Goal: Task Accomplishment & Management: Use online tool/utility

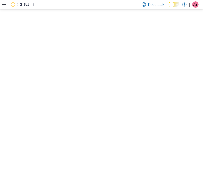
select select "**********"
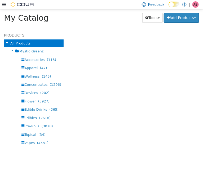
select select "**********"
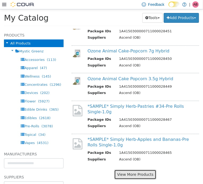
click at [124, 170] on button "View More Products" at bounding box center [135, 175] width 42 height 10
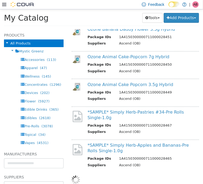
scroll to position [493, 0]
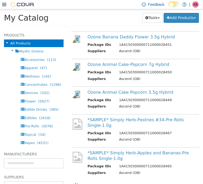
select select "**********"
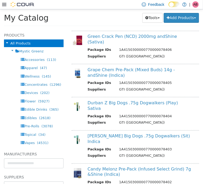
scroll to position [1124, 0]
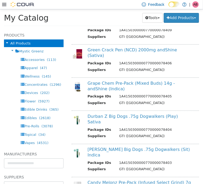
select select "**********"
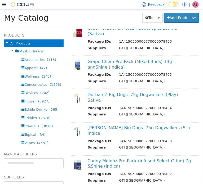
scroll to position [0, 0]
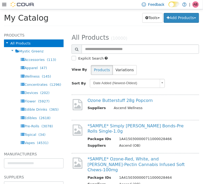
click at [99, 19] on div "Tools Merge Products Map Private Products Bulk Product Editor Export Add Produc…" at bounding box center [145, 18] width 108 height 10
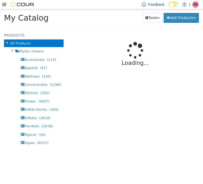
select select "**********"
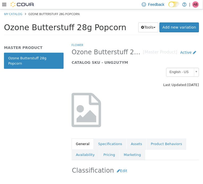
click at [60, 27] on span "Ozone Butterstuff 28g Popcorn" at bounding box center [65, 27] width 122 height 9
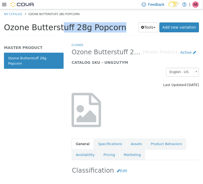
click at [60, 27] on span "Ozone Butterstuff 28g Popcorn" at bounding box center [65, 27] width 122 height 9
copy div "Ozone Butterstuff 28g Popcorn Tools Clone Print Labels"
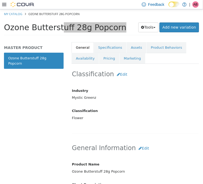
scroll to position [123, 0]
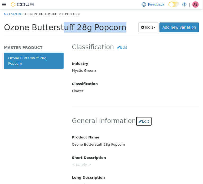
click at [143, 121] on button "Edit" at bounding box center [144, 121] width 16 height 10
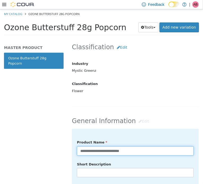
click at [143, 151] on input "**********" at bounding box center [135, 150] width 117 height 9
type input "**********"
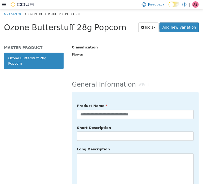
scroll to position [176, 0]
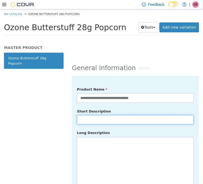
click at [101, 118] on input "text" at bounding box center [135, 119] width 117 height 9
paste input "**********"
type input "**********"
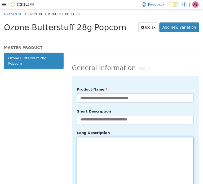
click at [81, 143] on textarea at bounding box center [135, 166] width 117 height 59
paste textarea "**********"
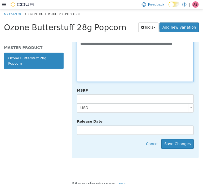
scroll to position [291, 0]
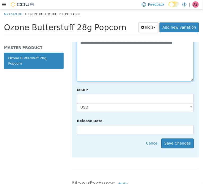
type textarea "**********"
click at [176, 150] on div "**********" at bounding box center [135, 59] width 127 height 197
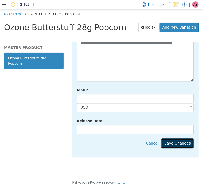
click at [177, 147] on button "Save Changes" at bounding box center [177, 144] width 32 height 10
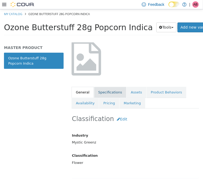
scroll to position [17, 0]
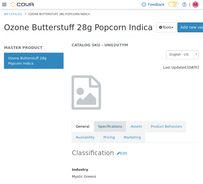
click at [106, 126] on link "Specifications" at bounding box center [110, 126] width 32 height 11
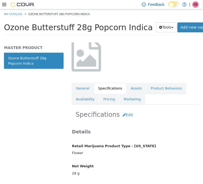
scroll to position [62, 0]
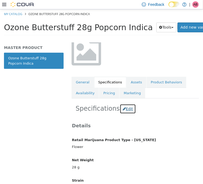
click at [124, 111] on button "Edit" at bounding box center [128, 109] width 16 height 10
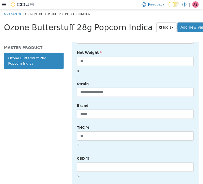
scroll to position [176, 0]
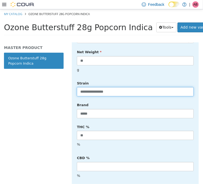
click at [115, 90] on input "**********" at bounding box center [135, 91] width 117 height 9
type input "******"
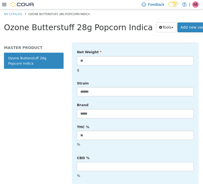
click at [136, 102] on div "Brand *****" at bounding box center [135, 109] width 125 height 18
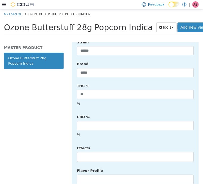
scroll to position [238, 0]
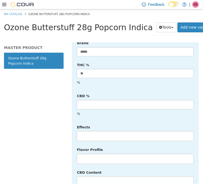
click at [97, 134] on li at bounding box center [135, 136] width 116 height 8
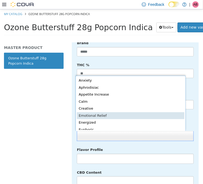
scroll to position [1, 0]
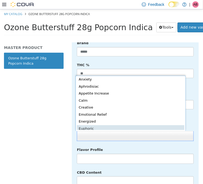
drag, startPoint x: 88, startPoint y: 128, endPoint x: 94, endPoint y: 131, distance: 7.0
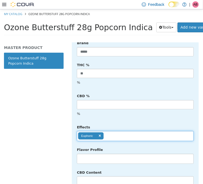
click at [112, 137] on input "text" at bounding box center [108, 136] width 9 height 8
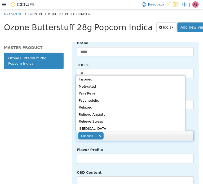
scroll to position [82, 0]
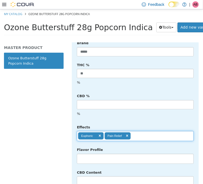
click at [142, 135] on ul "Euphoric Pain Relief" at bounding box center [135, 136] width 117 height 10
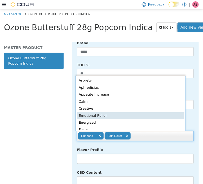
scroll to position [1, 0]
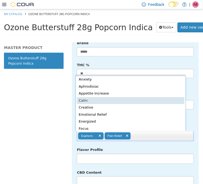
type input "**********"
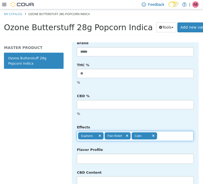
drag, startPoint x: 94, startPoint y: 159, endPoint x: 99, endPoint y: 157, distance: 4.7
click at [94, 159] on li at bounding box center [135, 158] width 116 height 8
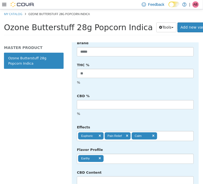
click at [118, 157] on ul "Earthy" at bounding box center [135, 159] width 117 height 10
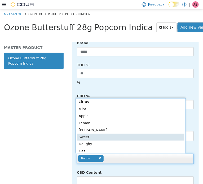
scroll to position [28, 0]
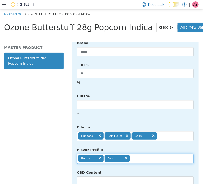
click at [151, 160] on ul "Earthy Gas" at bounding box center [135, 159] width 117 height 10
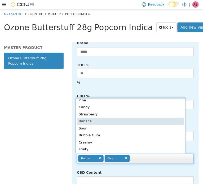
scroll to position [52, 0]
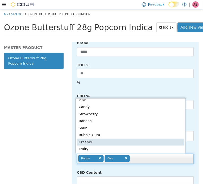
type input "**********"
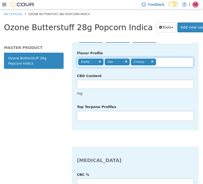
scroll to position [335, 0]
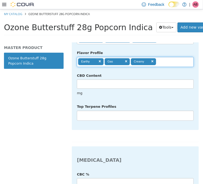
click at [90, 115] on li at bounding box center [135, 115] width 116 height 8
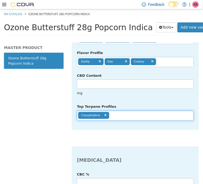
click at [117, 114] on input "text" at bounding box center [113, 115] width 9 height 8
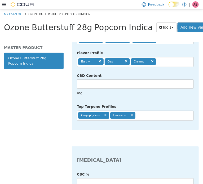
click at [151, 115] on ul "Caryophyllene Limonene" at bounding box center [135, 115] width 117 height 10
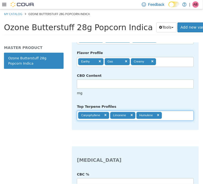
click at [166, 113] on input "text" at bounding box center [166, 115] width 9 height 8
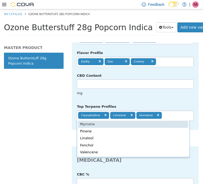
type input "**********"
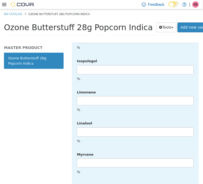
scroll to position [1407, 0]
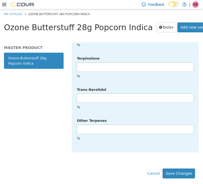
click at [181, 169] on button "Save Changes" at bounding box center [179, 173] width 32 height 10
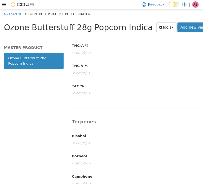
scroll to position [0, 0]
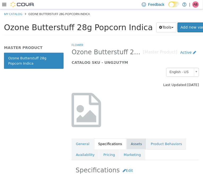
click at [134, 145] on link "Assets" at bounding box center [137, 143] width 20 height 11
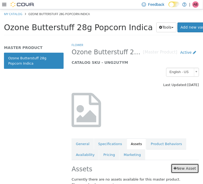
click at [180, 168] on link "New Asset" at bounding box center [185, 168] width 28 height 10
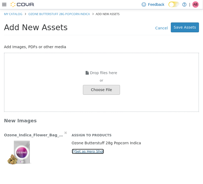
click at [86, 153] on button "Set as Hero Shot" at bounding box center [88, 151] width 33 height 6
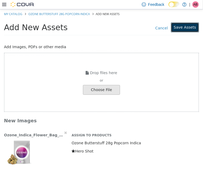
click at [186, 29] on button "Save Assets" at bounding box center [185, 27] width 28 height 10
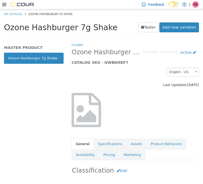
click at [51, 26] on span "Ozone Hashburger 7g Shake" at bounding box center [60, 27] width 113 height 9
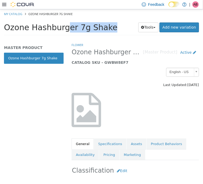
click at [51, 26] on span "Ozone Hashburger 7g Shake" at bounding box center [60, 27] width 113 height 9
copy div "Ozone Hashburger 7g Shake Tools Clone Print Labels"
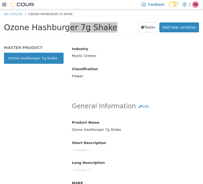
scroll to position [141, 0]
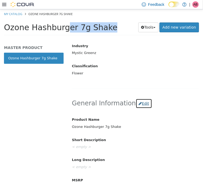
click at [139, 104] on button "Edit" at bounding box center [144, 104] width 16 height 10
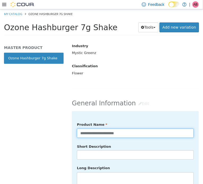
click at [139, 132] on input "**********" at bounding box center [135, 132] width 117 height 9
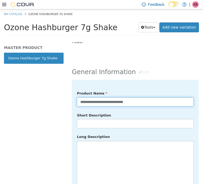
scroll to position [176, 0]
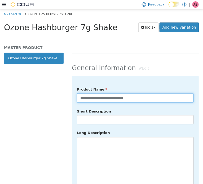
type input "**********"
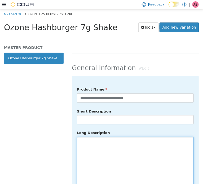
click at [123, 163] on textarea at bounding box center [135, 166] width 117 height 59
click at [94, 144] on textarea at bounding box center [135, 166] width 117 height 59
paste textarea "**********"
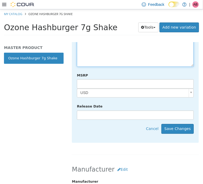
scroll to position [309, 0]
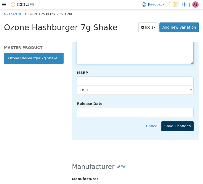
type textarea "**********"
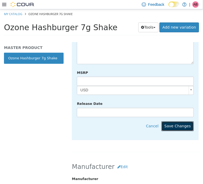
click at [178, 126] on button "Save Changes" at bounding box center [177, 126] width 32 height 10
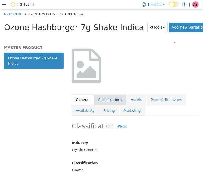
scroll to position [44, 0]
click at [112, 99] on link "Specifications" at bounding box center [110, 99] width 32 height 11
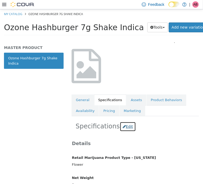
drag, startPoint x: 122, startPoint y: 126, endPoint x: 126, endPoint y: 129, distance: 5.5
click at [122, 126] on button "Edit" at bounding box center [128, 127] width 16 height 10
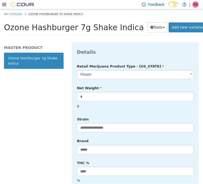
scroll to position [185, 0]
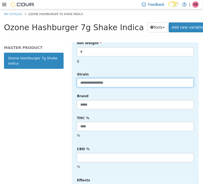
click at [113, 81] on input "**********" at bounding box center [135, 82] width 117 height 9
type input "******"
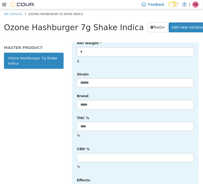
click at [115, 94] on div "Brand *****" at bounding box center [135, 100] width 125 height 18
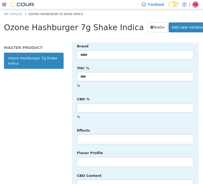
scroll to position [238, 0]
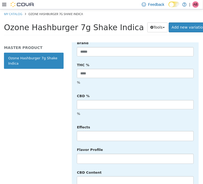
click at [107, 134] on li at bounding box center [135, 136] width 116 height 8
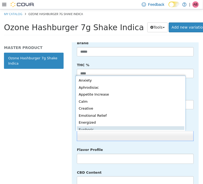
scroll to position [1, 0]
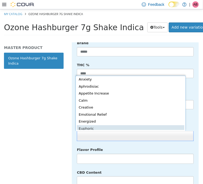
drag, startPoint x: 96, startPoint y: 129, endPoint x: 103, endPoint y: 130, distance: 7.0
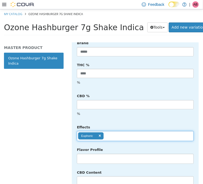
click at [115, 135] on ul "Euphoric" at bounding box center [135, 136] width 117 height 10
click at [146, 135] on input "text" at bounding box center [143, 136] width 9 height 8
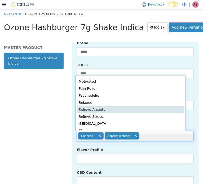
scroll to position [101, 0]
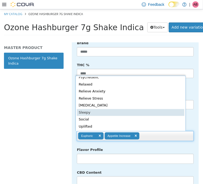
type input "**********"
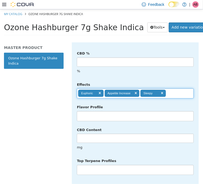
scroll to position [300, 0]
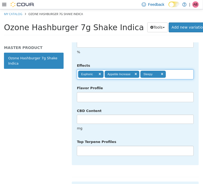
click at [96, 97] on li at bounding box center [135, 97] width 116 height 8
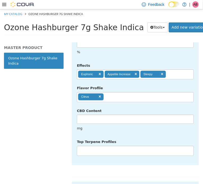
click at [114, 94] on ul "Citrus" at bounding box center [135, 97] width 117 height 10
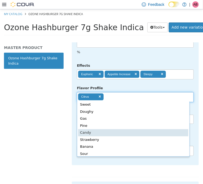
scroll to position [35, 0]
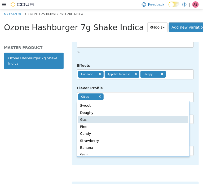
type input "**********"
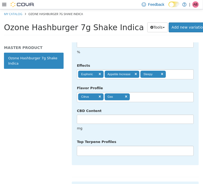
click at [97, 148] on li at bounding box center [135, 150] width 116 height 8
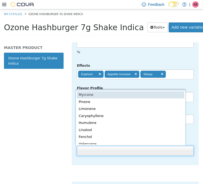
scroll to position [1, 0]
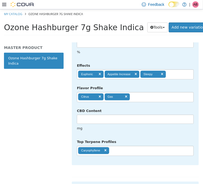
click at [119, 149] on ul "Caryophyllene" at bounding box center [135, 151] width 117 height 10
click at [152, 150] on ul "Caryophyllene Myrcene" at bounding box center [135, 151] width 117 height 10
click at [173, 149] on ul "Caryophyllene Myrcene Limonene" at bounding box center [135, 151] width 117 height 10
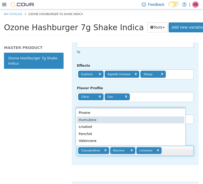
type input "**********"
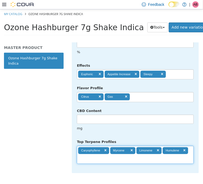
click at [170, 135] on div "**********" at bounding box center [135, 33] width 117 height 262
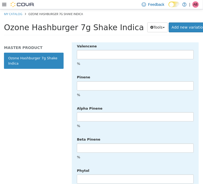
scroll to position [1407, 0]
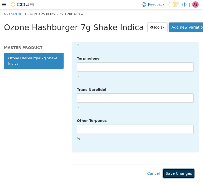
click at [180, 170] on button "Save Changes" at bounding box center [179, 173] width 32 height 10
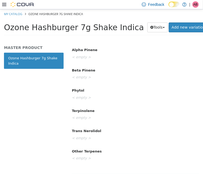
scroll to position [0, 0]
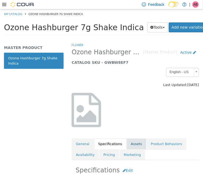
click at [134, 145] on link "Assets" at bounding box center [137, 143] width 20 height 11
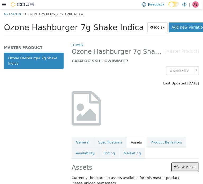
click at [176, 168] on link "New Asset" at bounding box center [185, 167] width 28 height 10
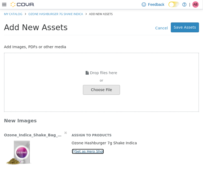
click at [78, 152] on button "Set as Hero Shot" at bounding box center [88, 151] width 33 height 6
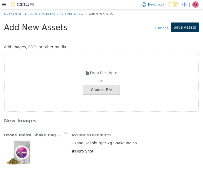
drag, startPoint x: 188, startPoint y: 32, endPoint x: 190, endPoint y: 29, distance: 3.0
click at [189, 30] on div "Cancel Save Assets" at bounding box center [156, 27] width 86 height 10
click at [190, 30] on button "Save Assets" at bounding box center [185, 27] width 28 height 10
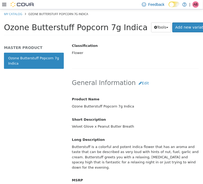
scroll to position [185, 0]
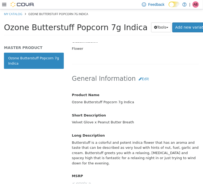
click at [87, 120] on div "Velvet Glove x Peanut Butter Breath" at bounding box center [135, 122] width 135 height 9
copy div "Velvet Glove x Peanut Butter Breath"
click at [95, 154] on div "Butterstuff is a colorful and potent indica flower that has an aroma and taste …" at bounding box center [135, 153] width 135 height 30
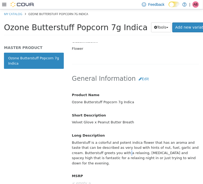
click at [95, 154] on div "Butterstuff is a colorful and potent indica flower that has an aroma and taste …" at bounding box center [135, 153] width 135 height 30
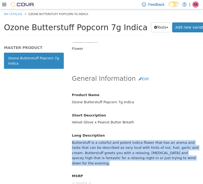
click at [95, 154] on div "Butterstuff is a colorful and potent indica flower that has an aroma and taste …" at bounding box center [135, 153] width 135 height 30
copy div "Butterstuff is a colorful and potent indica flower that has an aroma and taste …"
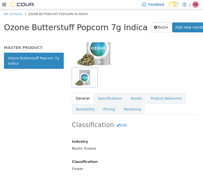
scroll to position [62, 0]
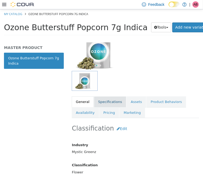
click at [102, 102] on link "Specifications" at bounding box center [110, 101] width 32 height 11
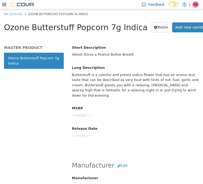
scroll to position [256, 0]
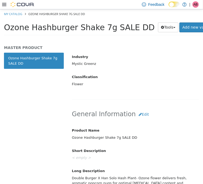
scroll to position [194, 0]
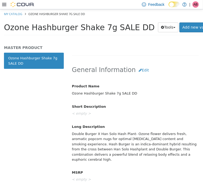
click at [105, 145] on div "Double Burger X Han Solo Hash Plant- Ozone flower delivers fresh, aromatic popc…" at bounding box center [135, 146] width 135 height 35
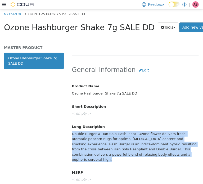
click at [105, 145] on div "Double Burger X Han Solo Hash Plant- Ozone flower delivers fresh, aromatic popc…" at bounding box center [135, 146] width 135 height 35
copy div "Double Burger X Han Solo Hash Plant- Ozone flower delivers fresh, aromatic popc…"
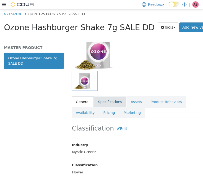
click at [106, 98] on link "Specifications" at bounding box center [110, 101] width 32 height 11
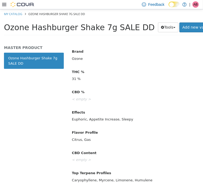
scroll to position [231, 0]
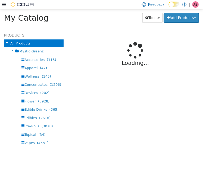
select select "**********"
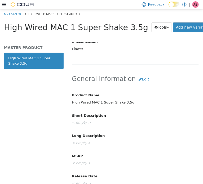
scroll to position [150, 0]
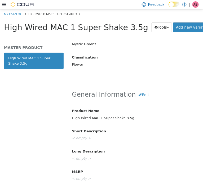
click at [107, 118] on div "High Wired MAC 1 Super Shake 3.5g" at bounding box center [135, 117] width 135 height 9
copy div "High Wired MAC 1 Super Shake 3.5g"
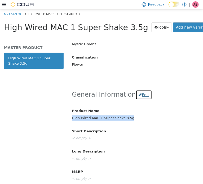
click at [136, 94] on button "Edit" at bounding box center [144, 95] width 16 height 10
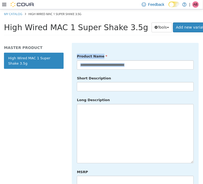
scroll to position [212, 0]
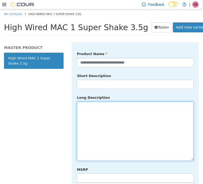
click at [121, 135] on textarea at bounding box center [135, 130] width 117 height 59
paste textarea "**********"
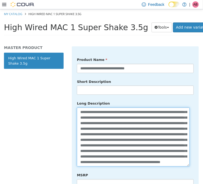
scroll to position [203, 0]
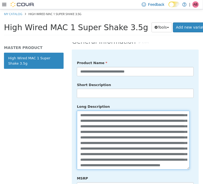
type textarea "**********"
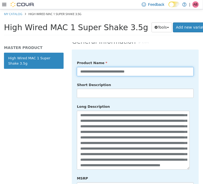
drag, startPoint x: 156, startPoint y: 73, endPoint x: 152, endPoint y: 72, distance: 4.4
click at [156, 73] on input "**********" at bounding box center [135, 71] width 117 height 9
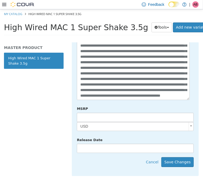
scroll to position [274, 0]
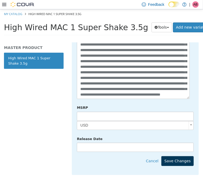
type input "**********"
click at [179, 160] on button "Save Changes" at bounding box center [177, 161] width 32 height 10
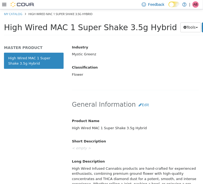
scroll to position [88, 0]
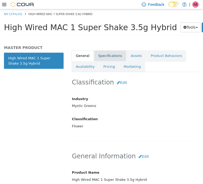
click at [107, 53] on link "Specifications" at bounding box center [110, 55] width 32 height 11
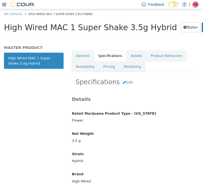
click at [125, 84] on button "Edit" at bounding box center [128, 82] width 16 height 10
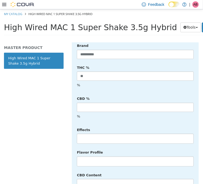
scroll to position [256, 0]
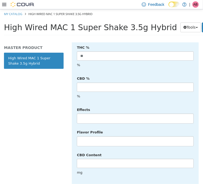
click at [110, 121] on li at bounding box center [135, 118] width 116 height 8
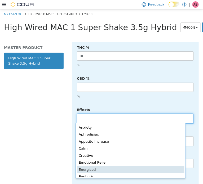
scroll to position [1, 0]
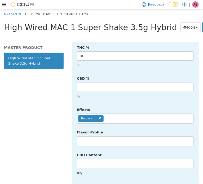
click at [119, 117] on ul "Euphoric" at bounding box center [135, 118] width 117 height 10
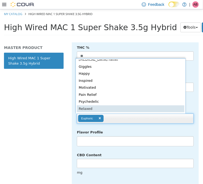
scroll to position [108, 0]
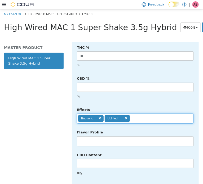
click at [149, 119] on ul "Euphoric Uplifted" at bounding box center [135, 118] width 117 height 10
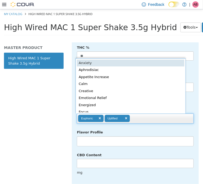
scroll to position [1, 0]
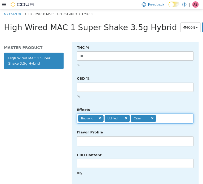
click at [164, 116] on input "text" at bounding box center [160, 118] width 9 height 8
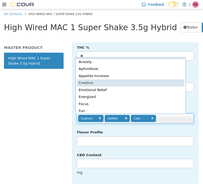
type input "**********"
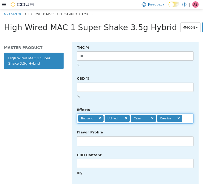
click at [101, 145] on li at bounding box center [135, 141] width 116 height 8
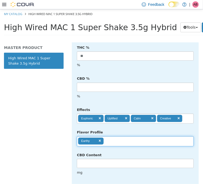
click at [125, 146] on ul "Earthy" at bounding box center [135, 141] width 117 height 10
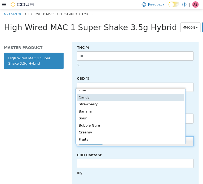
scroll to position [56, 0]
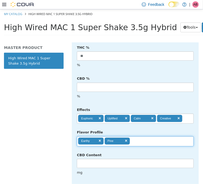
click at [147, 146] on ul "Earthy Pine" at bounding box center [135, 141] width 117 height 10
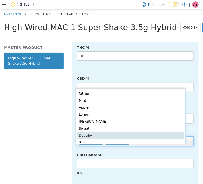
scroll to position [1, 0]
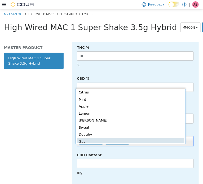
type input "**********"
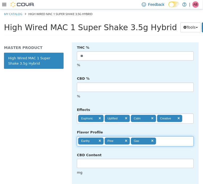
click at [170, 163] on div "CBD Content mg" at bounding box center [135, 163] width 125 height 27
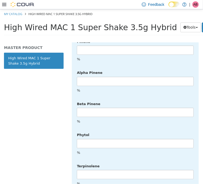
scroll to position [1411, 0]
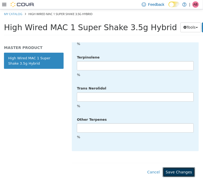
click at [183, 171] on button "Save Changes" at bounding box center [179, 172] width 32 height 10
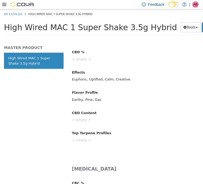
scroll to position [50, 0]
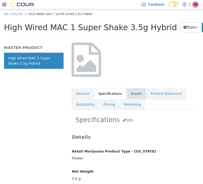
click at [127, 91] on link "Assets" at bounding box center [137, 93] width 20 height 11
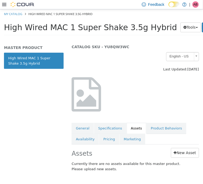
scroll to position [19, 0]
click at [190, 156] on div "Assets New Asset Currently there are no assets available for this master produc…" at bounding box center [135, 160] width 135 height 24
click at [187, 152] on link "New Asset" at bounding box center [185, 153] width 28 height 10
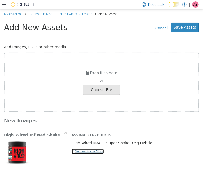
click at [79, 153] on button "Set as Hero Shot" at bounding box center [88, 151] width 33 height 6
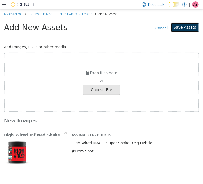
click at [191, 30] on button "Save Assets" at bounding box center [185, 27] width 28 height 10
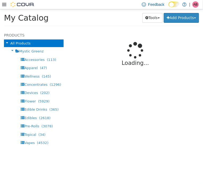
select select "**********"
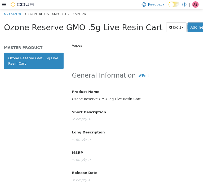
scroll to position [168, 0]
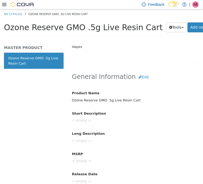
click at [107, 101] on div "Ozone Reserve GMO .5g Live Resin Cart" at bounding box center [135, 100] width 135 height 9
copy div "Ozone Reserve GMO .5g Live Resin Cart"
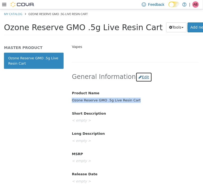
click at [136, 80] on button "Edit" at bounding box center [144, 77] width 16 height 10
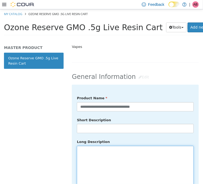
drag, startPoint x: 104, startPoint y: 149, endPoint x: 108, endPoint y: 150, distance: 4.0
click at [104, 149] on textarea at bounding box center [135, 175] width 117 height 59
paste textarea "**********"
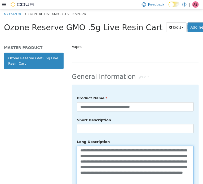
scroll to position [184, 0]
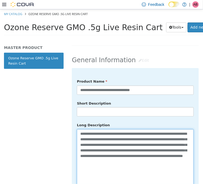
type textarea "**********"
drag, startPoint x: 104, startPoint y: 166, endPoint x: 72, endPoint y: 128, distance: 49.4
click at [72, 128] on div "**********" at bounding box center [135, 166] width 127 height 197
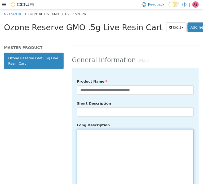
paste textarea "**********"
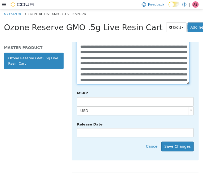
scroll to position [289, 0]
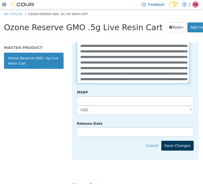
type textarea "**********"
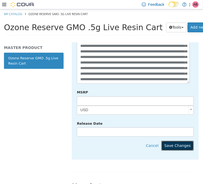
click at [178, 148] on button "Save Changes" at bounding box center [177, 146] width 32 height 10
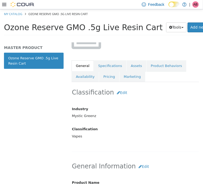
scroll to position [77, 0]
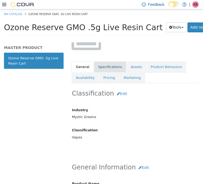
click at [108, 67] on link "Specifications" at bounding box center [110, 66] width 32 height 11
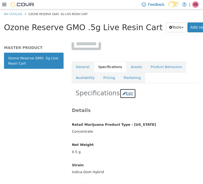
click at [126, 93] on button "Edit" at bounding box center [128, 93] width 16 height 10
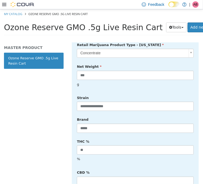
scroll to position [165, 0]
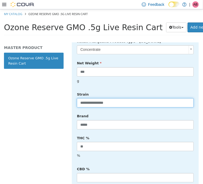
click at [117, 104] on input "**********" at bounding box center [135, 102] width 117 height 9
type input "******"
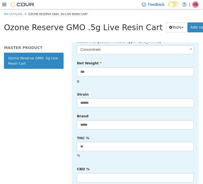
click at [131, 114] on div "Brand *****" at bounding box center [135, 121] width 125 height 18
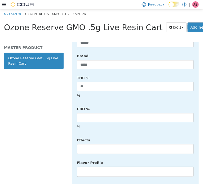
scroll to position [227, 0]
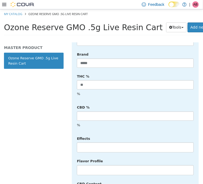
click at [113, 153] on div "**********" at bounding box center [135, 117] width 117 height 285
click at [114, 148] on li at bounding box center [135, 147] width 116 height 8
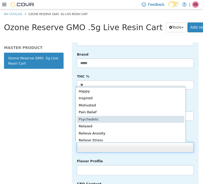
scroll to position [115, 0]
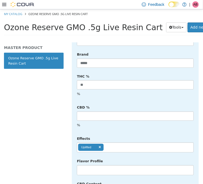
click at [127, 146] on ul "Uplifted" at bounding box center [135, 147] width 117 height 10
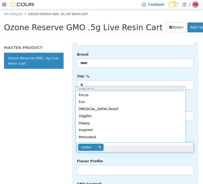
scroll to position [54, 0]
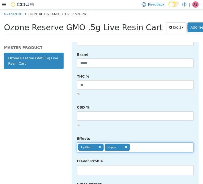
click at [142, 145] on ul "Uplifted Happy" at bounding box center [135, 147] width 117 height 10
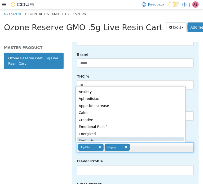
scroll to position [1, 0]
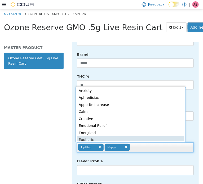
type input "**********"
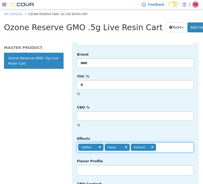
click at [174, 158] on div "Flavor Profile No matches found No matches found" at bounding box center [135, 166] width 125 height 19
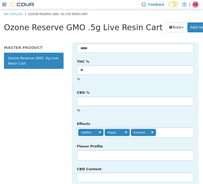
scroll to position [245, 0]
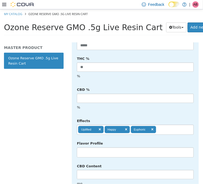
click at [118, 151] on li at bounding box center [135, 152] width 116 height 8
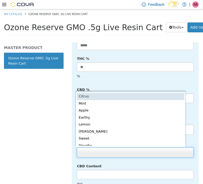
scroll to position [1, 0]
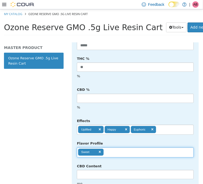
click at [119, 149] on ul "Sweet" at bounding box center [135, 152] width 117 height 10
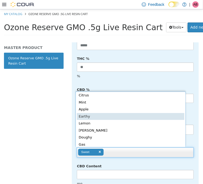
type input "**********"
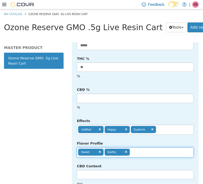
click at [141, 152] on ul "Sweet Earthy" at bounding box center [135, 152] width 117 height 10
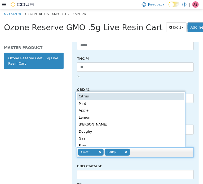
scroll to position [0, 0]
click at [188, 38] on body "**********" at bounding box center [101, 23] width 203 height 29
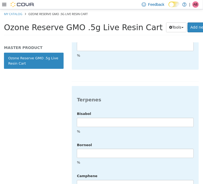
scroll to position [1434, 0]
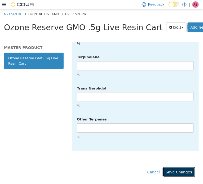
click at [178, 168] on button "Save Changes" at bounding box center [179, 172] width 32 height 10
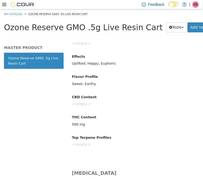
scroll to position [0, 0]
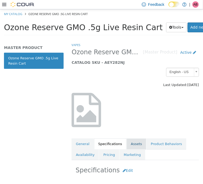
click at [131, 142] on link "Assets" at bounding box center [137, 143] width 20 height 11
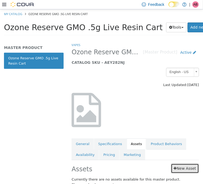
click at [180, 166] on link "New Asset" at bounding box center [185, 168] width 28 height 10
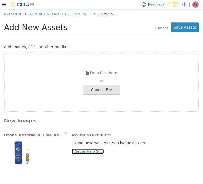
click at [83, 150] on button "Set as Hero Shot" at bounding box center [88, 151] width 33 height 6
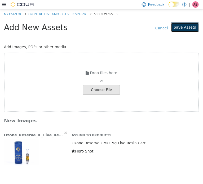
click at [184, 28] on button "Save Assets" at bounding box center [185, 27] width 28 height 10
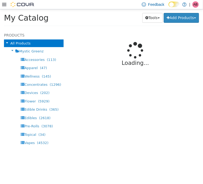
select select "**********"
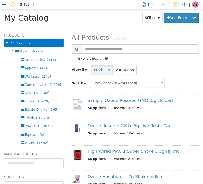
click at [35, 167] on ul "**********" at bounding box center [34, 163] width 60 height 10
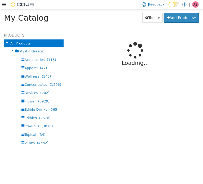
select select "**********"
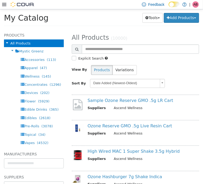
click at [156, 26] on div "My Catalog Tools Merge Products Map Private Products Bulk Product Editor Export…" at bounding box center [101, 19] width 203 height 20
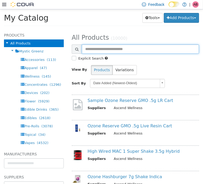
click at [104, 51] on input "text" at bounding box center [140, 48] width 117 height 9
type input "******"
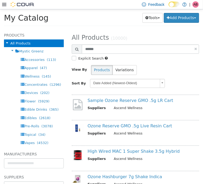
select select "**********"
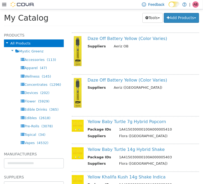
scroll to position [541, 0]
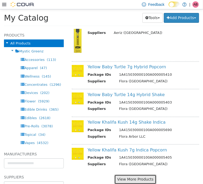
drag, startPoint x: 144, startPoint y: 168, endPoint x: 146, endPoint y: 166, distance: 3.0
click at [144, 174] on button "View More Products" at bounding box center [135, 179] width 42 height 10
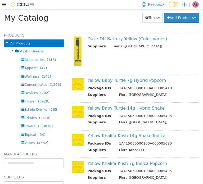
select select "**********"
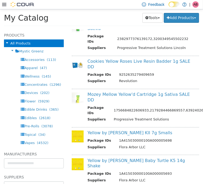
select select "**********"
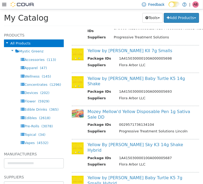
scroll to position [1194, 0]
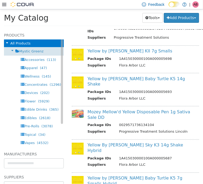
click at [29, 53] on div "Mystic Greenz" at bounding box center [34, 51] width 60 height 8
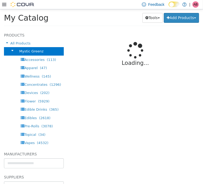
select select "**********"
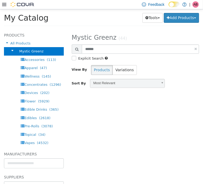
click at [6, 6] on icon at bounding box center [4, 4] width 4 height 3
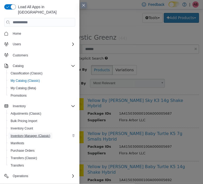
click at [29, 134] on span "Inventory Manager (Classic)" at bounding box center [31, 136] width 40 height 4
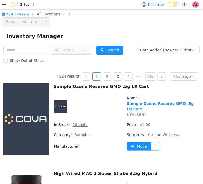
click at [4, 4] on icon at bounding box center [4, 4] width 4 height 4
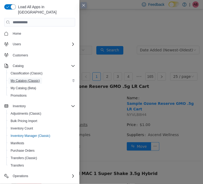
click at [19, 79] on span "My Catalog (Classic)" at bounding box center [25, 81] width 29 height 4
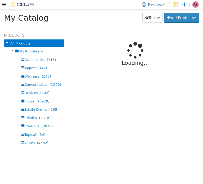
select select "**********"
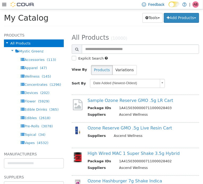
click at [103, 21] on div "Tools Merge Products Map Private Products Bulk Product Editor Export Add Produc…" at bounding box center [145, 18] width 109 height 10
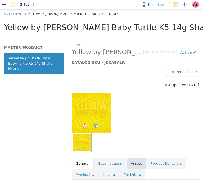
click at [135, 161] on link "Assets" at bounding box center [137, 163] width 20 height 11
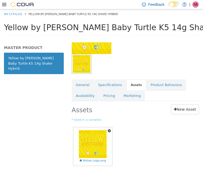
scroll to position [82, 0]
click at [110, 129] on icon "button" at bounding box center [109, 131] width 3 height 4
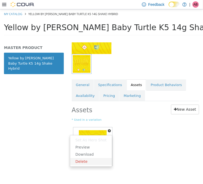
click at [93, 158] on link "Delete" at bounding box center [91, 161] width 42 height 7
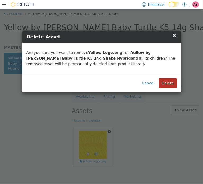
click at [168, 86] on button "Delete" at bounding box center [168, 83] width 18 height 10
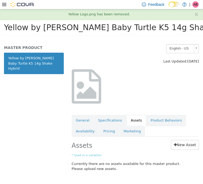
scroll to position [27, 0]
click at [177, 141] on link "New Asset" at bounding box center [185, 145] width 28 height 10
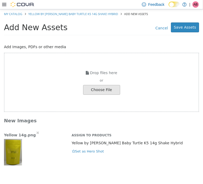
click at [17, 154] on img "button" at bounding box center [13, 152] width 18 height 26
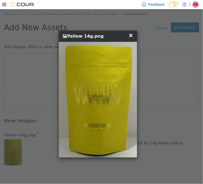
click at [132, 34] on span "×" at bounding box center [131, 35] width 5 height 6
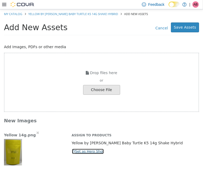
click at [81, 150] on button "Set as Hero Shot" at bounding box center [88, 151] width 33 height 6
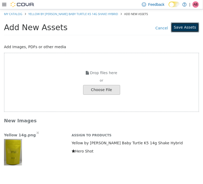
click at [183, 29] on button "Save Assets" at bounding box center [185, 27] width 28 height 10
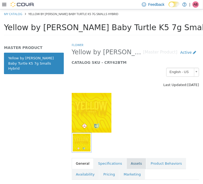
click at [130, 163] on link "Assets" at bounding box center [137, 163] width 20 height 11
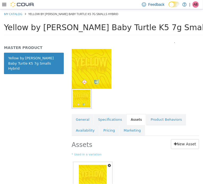
scroll to position [46, 0]
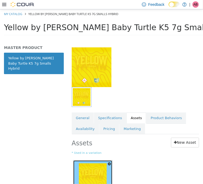
click at [92, 169] on img at bounding box center [93, 177] width 28 height 28
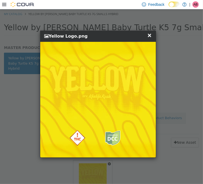
click at [149, 37] on span "×" at bounding box center [149, 35] width 5 height 6
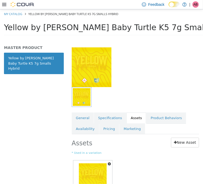
click at [109, 163] on icon "button" at bounding box center [109, 164] width 3 height 4
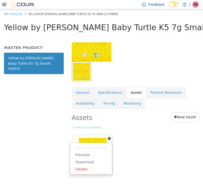
scroll to position [81, 0]
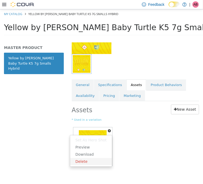
click at [84, 158] on link "Delete" at bounding box center [91, 161] width 42 height 7
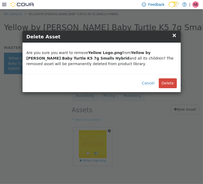
scroll to position [78, 0]
click at [167, 83] on button "Delete" at bounding box center [168, 83] width 18 height 10
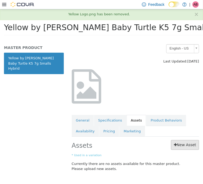
scroll to position [27, 0]
click at [181, 142] on link "New Asset" at bounding box center [185, 145] width 28 height 10
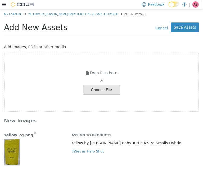
click at [15, 150] on img "button" at bounding box center [12, 152] width 16 height 26
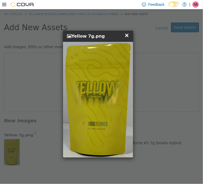
click at [127, 34] on span "×" at bounding box center [127, 35] width 5 height 6
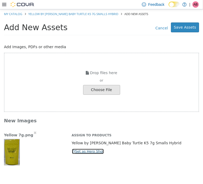
click at [77, 153] on button "Set as Hero Shot" at bounding box center [88, 151] width 33 height 6
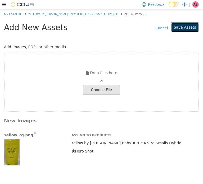
click at [189, 28] on button "Save Assets" at bounding box center [185, 27] width 28 height 10
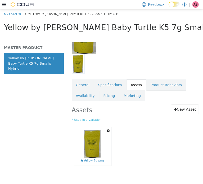
scroll to position [82, 0]
click at [110, 129] on icon "button" at bounding box center [108, 131] width 3 height 4
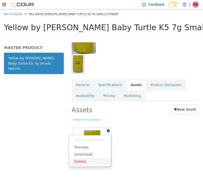
click at [86, 160] on link "Delete" at bounding box center [90, 161] width 42 height 7
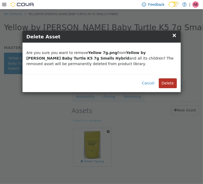
click at [165, 81] on button "Delete" at bounding box center [168, 83] width 18 height 10
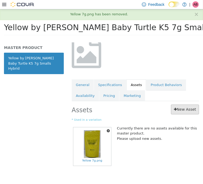
scroll to position [27, 0]
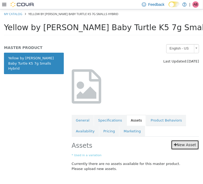
click at [182, 142] on link "New Asset" at bounding box center [185, 145] width 28 height 10
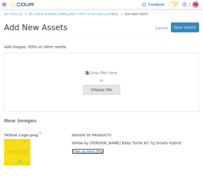
click at [88, 151] on button "Set as Hero Shot" at bounding box center [88, 151] width 33 height 6
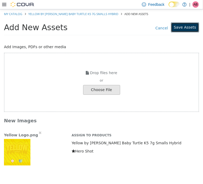
click at [188, 26] on button "Save Assets" at bounding box center [185, 27] width 28 height 10
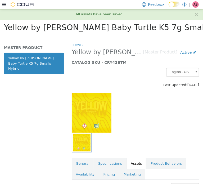
click at [85, 28] on span "Yellow by Khalifa Kush Baby Turtle K5 7g Smalls Hybrid" at bounding box center [122, 27] width 236 height 9
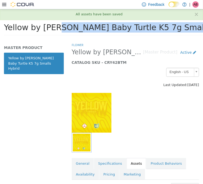
click at [85, 27] on span "Yellow by Khalifa Kush Baby Turtle K5 7g Smalls Hybrid" at bounding box center [122, 27] width 236 height 9
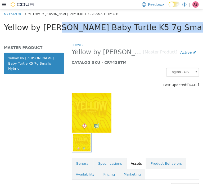
copy div "Yellow by Khalifa Kush Baby Turtle K5 7g Smalls Hybrid Tools Clone Print Labels"
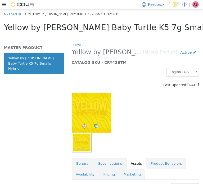
click at [158, 130] on div at bounding box center [135, 113] width 135 height 40
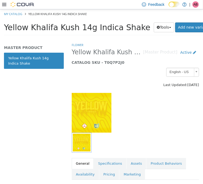
click at [48, 30] on span "Yellow Khalifa Kush 14g Indica Shake" at bounding box center [77, 27] width 146 height 9
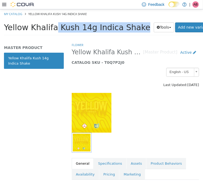
click at [48, 30] on span "Yellow Khalifa Kush 14g Indica Shake" at bounding box center [77, 27] width 146 height 9
copy div "Yellow Khalifa Kush 14g Indica Shake Tools Clone Print Labels"
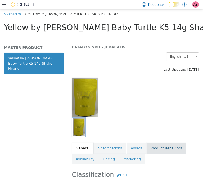
scroll to position [62, 0]
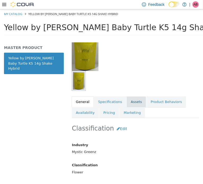
click at [130, 104] on link "Assets" at bounding box center [137, 101] width 20 height 11
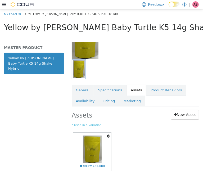
scroll to position [82, 0]
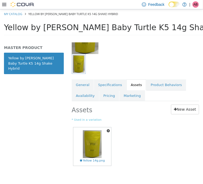
click at [106, 127] on button "button" at bounding box center [108, 130] width 6 height 7
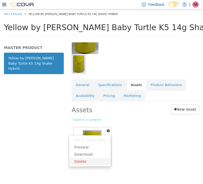
click at [94, 158] on link "Delete" at bounding box center [90, 161] width 42 height 7
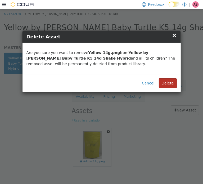
click at [167, 83] on button "Delete" at bounding box center [168, 83] width 18 height 10
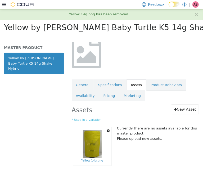
scroll to position [27, 0]
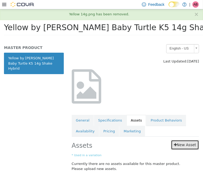
click at [178, 140] on link "New Asset" at bounding box center [185, 145] width 28 height 10
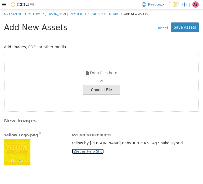
click at [72, 150] on icon "button" at bounding box center [73, 150] width 3 height 3
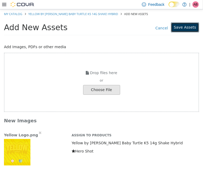
click at [178, 29] on button "Save Assets" at bounding box center [185, 27] width 28 height 10
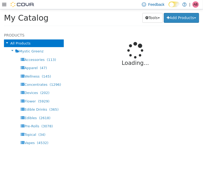
select select "**********"
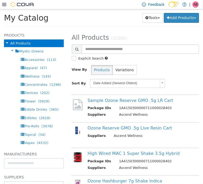
click at [99, 14] on div "Tools Merge Products Map Private Products Bulk Product Editor Export Add Produc…" at bounding box center [145, 18] width 109 height 10
click at [90, 24] on div "My Catalog Tools Merge Products Map Private Products Bulk Product Editor Export…" at bounding box center [101, 18] width 195 height 13
click at [97, 21] on div "Tools Merge Products Map Private Products Bulk Product Editor Export Add Produc…" at bounding box center [145, 18] width 109 height 10
drag, startPoint x: 112, startPoint y: 19, endPoint x: 112, endPoint y: 22, distance: 2.7
click at [112, 20] on div "Tools Merge Products Map Private Products Bulk Product Editor Export Add Produc…" at bounding box center [145, 18] width 109 height 10
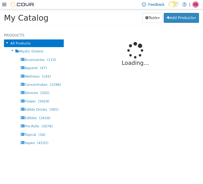
select select "**********"
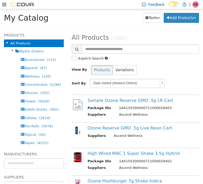
click at [104, 22] on div "Tools Merge Products Map Private Products Bulk Product Editor Export Add Produc…" at bounding box center [145, 18] width 109 height 10
click at [107, 21] on div "Tools Merge Products Map Private Products Bulk Product Editor Export Add Produc…" at bounding box center [145, 18] width 109 height 10
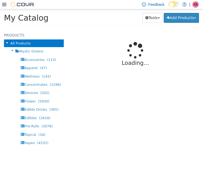
select select "**********"
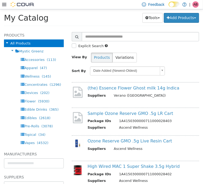
scroll to position [9, 0]
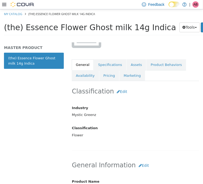
scroll to position [132, 0]
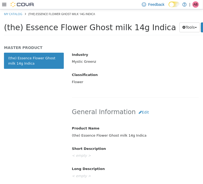
click at [107, 136] on div "(the) Essence Flower Ghost milk 14g Indica" at bounding box center [135, 135] width 135 height 9
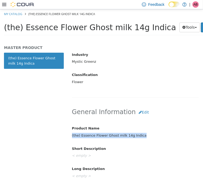
click at [107, 136] on div "(the) Essence Flower Ghost milk 14g Indica" at bounding box center [135, 135] width 135 height 9
copy div "(the) Essence Flower Ghost milk 14g Indica"
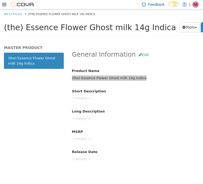
scroll to position [168, 0]
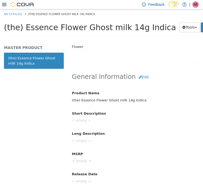
drag, startPoint x: 137, startPoint y: 71, endPoint x: 137, endPoint y: 74, distance: 2.9
click at [137, 71] on div "General Information Edit Product Name (the) Essence Flower Ghost milk 14g Indic…" at bounding box center [135, 131] width 127 height 131
drag, startPoint x: 137, startPoint y: 74, endPoint x: 139, endPoint y: 78, distance: 4.9
click at [137, 75] on button "Edit" at bounding box center [144, 77] width 16 height 10
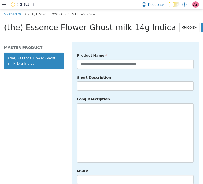
scroll to position [212, 0]
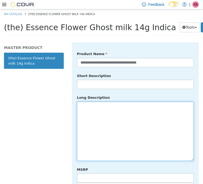
click at [103, 126] on textarea at bounding box center [135, 130] width 117 height 59
click at [101, 128] on textarea at bounding box center [135, 130] width 117 height 59
paste textarea "**********"
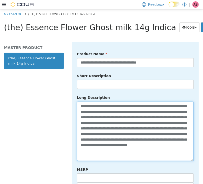
scroll to position [9, 0]
type textarea "**********"
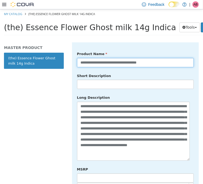
drag, startPoint x: 127, startPoint y: 61, endPoint x: 143, endPoint y: 63, distance: 15.7
click at [127, 61] on input "**********" at bounding box center [135, 62] width 117 height 9
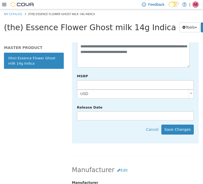
scroll to position [306, 0]
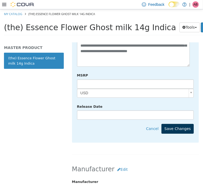
type input "**********"
click at [174, 124] on button "Save Changes" at bounding box center [178, 129] width 32 height 10
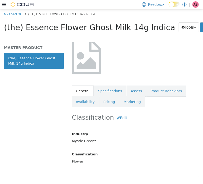
scroll to position [50, 0]
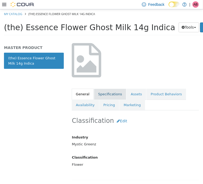
click at [105, 98] on link "Specifications" at bounding box center [110, 93] width 32 height 11
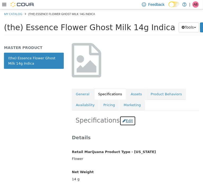
click at [124, 120] on button "Edit" at bounding box center [128, 121] width 16 height 10
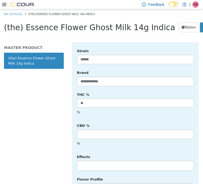
scroll to position [235, 0]
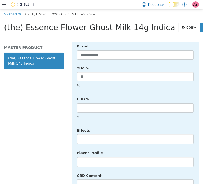
click at [93, 135] on li at bounding box center [135, 139] width 116 height 8
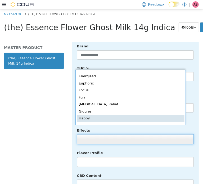
scroll to position [63, 0]
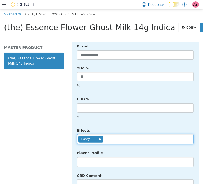
click at [119, 134] on ul "Happy" at bounding box center [135, 139] width 117 height 10
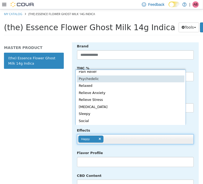
scroll to position [108, 0]
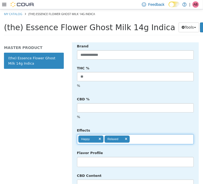
click at [140, 134] on ul "Happy Relaxed" at bounding box center [135, 139] width 117 height 10
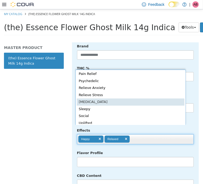
scroll to position [101, 0]
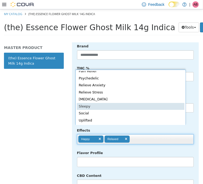
type input "**********"
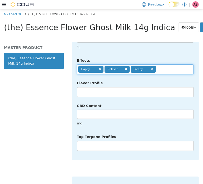
scroll to position [315, 0]
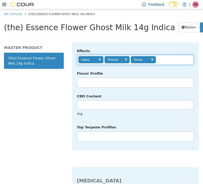
click at [109, 132] on li at bounding box center [135, 136] width 116 height 8
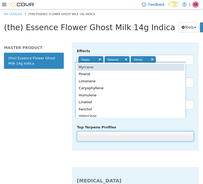
scroll to position [1, 0]
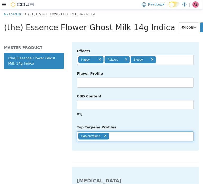
click at [126, 131] on ul "Caryophyllene" at bounding box center [135, 136] width 117 height 10
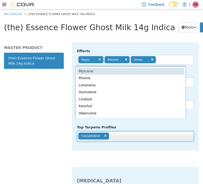
scroll to position [0, 0]
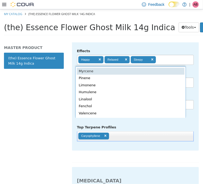
drag, startPoint x: 104, startPoint y: 72, endPoint x: 117, endPoint y: 81, distance: 16.3
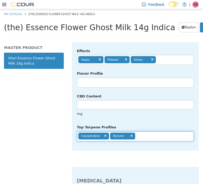
click at [140, 132] on input "text" at bounding box center [139, 136] width 9 height 8
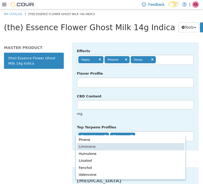
drag, startPoint x: 112, startPoint y: 148, endPoint x: 124, endPoint y: 146, distance: 11.9
type input "**********"
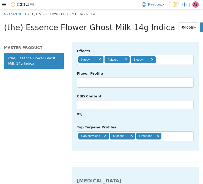
drag, startPoint x: 165, startPoint y: 139, endPoint x: 170, endPoint y: 136, distance: 5.9
click at [165, 140] on div "**********" at bounding box center [135, 13] width 127 height 299
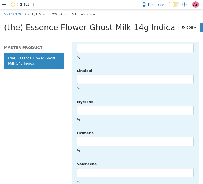
scroll to position [1347, 0]
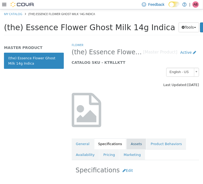
click at [128, 142] on link "Assets" at bounding box center [137, 143] width 20 height 11
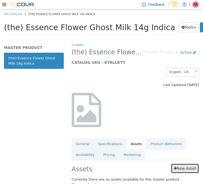
click at [181, 167] on link "New Asset" at bounding box center [185, 168] width 28 height 10
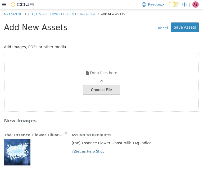
click at [87, 154] on div "The_Essence_Flower_Illustrations_1200x1200_Menu_Images_V2_Ghost Milk V2.jpg Ass…" at bounding box center [101, 149] width 195 height 44
click at [88, 152] on button "Set as Hero Shot" at bounding box center [88, 151] width 33 height 6
click at [188, 27] on button "Save Assets" at bounding box center [185, 27] width 28 height 10
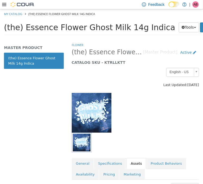
click at [132, 69] on div "English - US" at bounding box center [135, 72] width 127 height 9
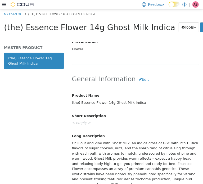
scroll to position [194, 0]
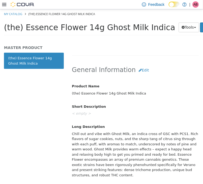
click at [108, 146] on div "Chill out and vibe with Ghost Milk, an indica cross of GSC with PCS1. Rich flav…" at bounding box center [135, 154] width 135 height 50
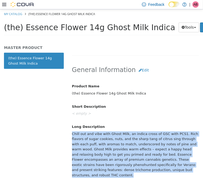
click at [108, 146] on div "Chill out and vibe with Ghost Milk, an indica cross of GSC with PCS1. Rich flav…" at bounding box center [135, 154] width 135 height 50
copy div "Chill out and vibe with Ghost Milk, an indica cross of GSC with PCS1. Rich flav…"
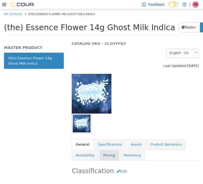
scroll to position [53, 0]
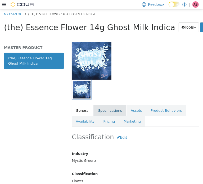
click at [106, 111] on link "Specifications" at bounding box center [110, 110] width 32 height 11
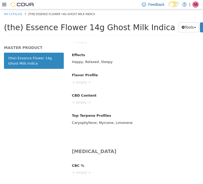
scroll to position [291, 0]
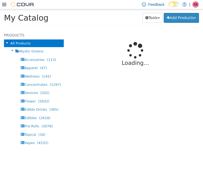
select select "**********"
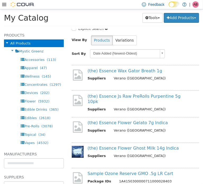
scroll to position [35, 0]
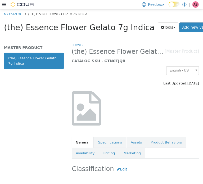
click at [84, 28] on span "(the) Essence Flower Gelato 7g Indica" at bounding box center [79, 27] width 151 height 9
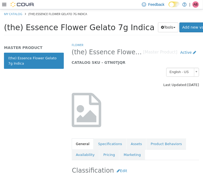
click at [84, 28] on span "(the) Essence Flower Gelato 7g Indica" at bounding box center [79, 27] width 151 height 9
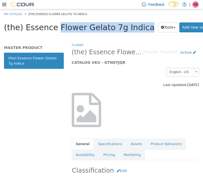
click at [84, 28] on span "(the) Essence Flower Gelato 7g Indica" at bounding box center [79, 27] width 151 height 9
copy div "(the) Essence Flower Gelato 7g Indica Tools Clone Print Labels"
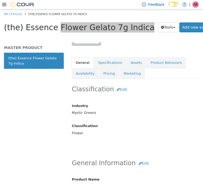
scroll to position [115, 0]
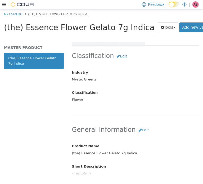
click at [154, 132] on h2 "General Information Edit" at bounding box center [135, 130] width 127 height 10
click at [139, 128] on button "Edit" at bounding box center [144, 130] width 16 height 10
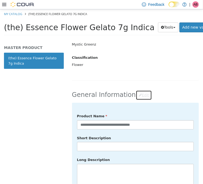
scroll to position [150, 0]
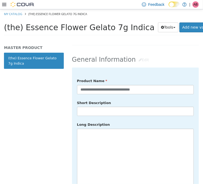
scroll to position [185, 0]
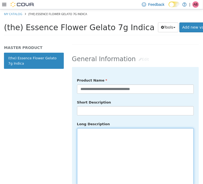
click at [96, 136] on textarea at bounding box center [135, 157] width 117 height 59
paste textarea "**********"
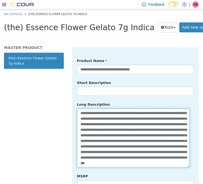
scroll to position [247, 0]
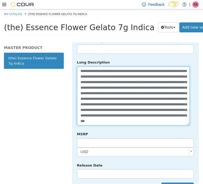
type textarea "**********"
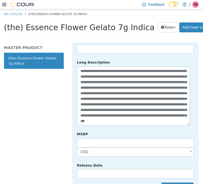
click at [178, 174] on div "**********" at bounding box center [135, 103] width 127 height 196
click at [176, 183] on button "Save Changes" at bounding box center [178, 188] width 32 height 10
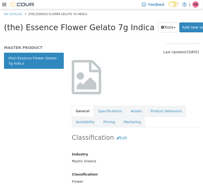
scroll to position [26, 0]
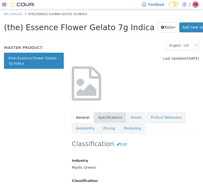
click at [111, 114] on link "Specifications" at bounding box center [110, 117] width 32 height 11
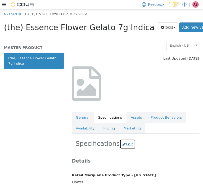
click at [126, 144] on button "Edit" at bounding box center [128, 144] width 16 height 10
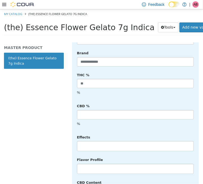
scroll to position [247, 0]
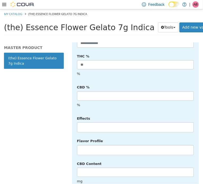
click at [96, 123] on li at bounding box center [135, 127] width 116 height 8
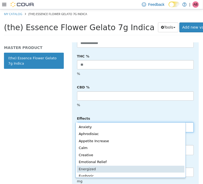
scroll to position [1, 0]
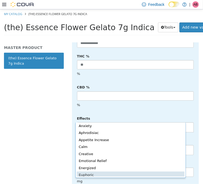
drag, startPoint x: 113, startPoint y: 176, endPoint x: 114, endPoint y: 150, distance: 25.5
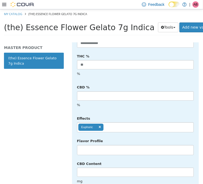
click at [122, 122] on ul "Euphoric" at bounding box center [135, 127] width 117 height 10
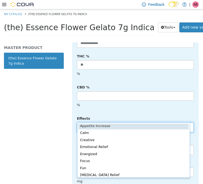
scroll to position [0, 0]
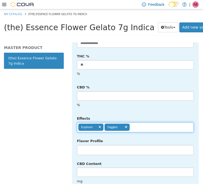
drag, startPoint x: 136, startPoint y: 171, endPoint x: 121, endPoint y: 128, distance: 46.3
click at [115, 136] on div "Flavor Profile No matches found No matches found" at bounding box center [135, 145] width 125 height 19
click at [128, 123] on li "Giggles" at bounding box center [117, 126] width 25 height 7
click at [126, 125] on link at bounding box center [126, 126] width 3 height 3
click at [134, 122] on ul "Euphoric" at bounding box center [135, 127] width 117 height 10
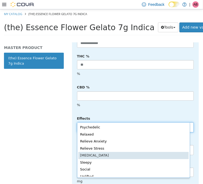
scroll to position [108, 0]
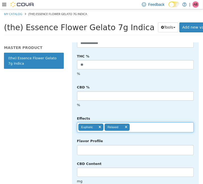
click at [147, 122] on ul "Euphoric Relaxed" at bounding box center [135, 127] width 117 height 10
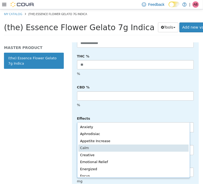
type input "**********"
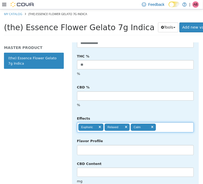
click at [100, 146] on li at bounding box center [135, 150] width 116 height 8
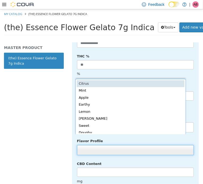
scroll to position [1, 0]
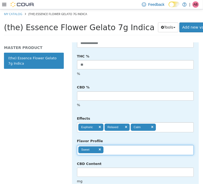
click at [119, 155] on div at bounding box center [135, 155] width 125 height 0
click at [119, 145] on ul "Sweet" at bounding box center [135, 150] width 117 height 10
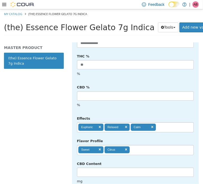
click at [148, 145] on ul "Sweet Citrus" at bounding box center [135, 150] width 117 height 10
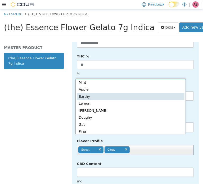
type input "**********"
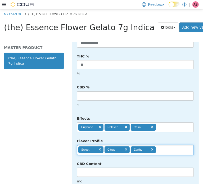
scroll to position [1343, 0]
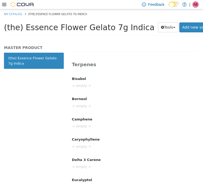
scroll to position [0, 0]
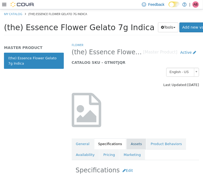
click at [132, 141] on link "Assets" at bounding box center [137, 143] width 20 height 11
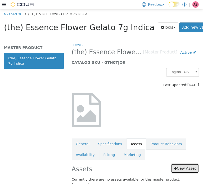
click at [185, 170] on link "New Asset" at bounding box center [185, 168] width 28 height 10
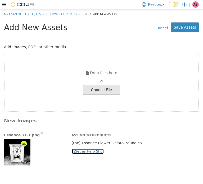
drag, startPoint x: 87, startPoint y: 150, endPoint x: 91, endPoint y: 150, distance: 4.0
click at [87, 150] on button "Set as Hero Shot" at bounding box center [88, 151] width 33 height 6
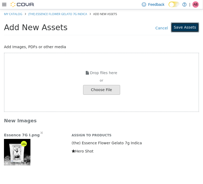
click at [187, 25] on button "Save Assets" at bounding box center [185, 27] width 28 height 10
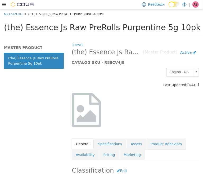
click at [89, 28] on span "(the) Essence Js Raw PreRolls Purpentine 5g 10pk" at bounding box center [102, 27] width 197 height 9
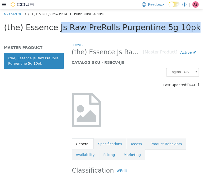
click at [89, 28] on span "(the) Essence Js Raw PreRolls Purpentine 5g 10pk" at bounding box center [102, 27] width 197 height 9
copy div "(the) Essence Js Raw PreRolls Purpentine 5g 10pk Tools Clone Print Labels"
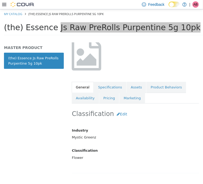
scroll to position [106, 0]
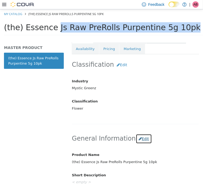
click at [138, 140] on button "Edit" at bounding box center [144, 139] width 16 height 10
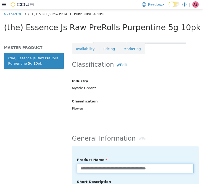
click at [120, 165] on input "**********" at bounding box center [135, 168] width 117 height 9
type input "**********"
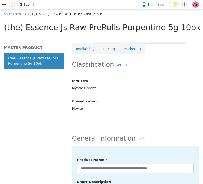
click at [170, 139] on h2 "General Information Edit" at bounding box center [135, 139] width 127 height 10
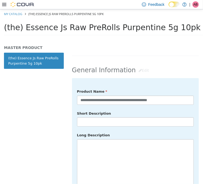
scroll to position [194, 0]
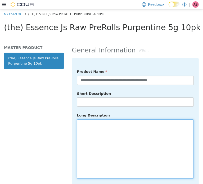
drag, startPoint x: 104, startPoint y: 138, endPoint x: 102, endPoint y: 136, distance: 3.0
click at [104, 138] on textarea at bounding box center [135, 148] width 117 height 59
paste textarea "**********"
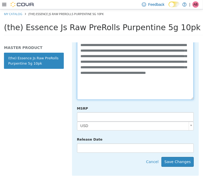
scroll to position [291, 0]
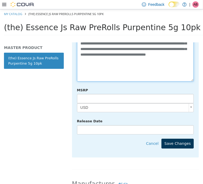
type textarea "**********"
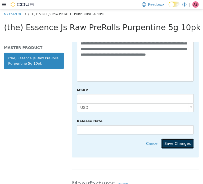
click at [180, 139] on button "Save Changes" at bounding box center [178, 144] width 32 height 10
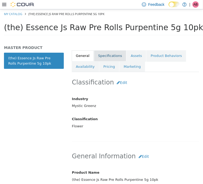
scroll to position [44, 0]
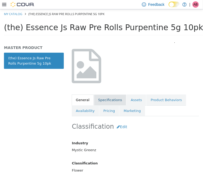
click at [111, 101] on link "Specifications" at bounding box center [110, 99] width 32 height 11
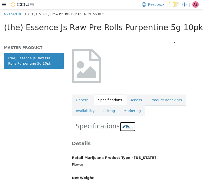
click at [123, 126] on icon "button" at bounding box center [124, 127] width 3 height 4
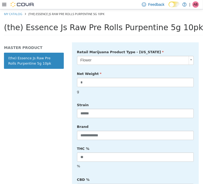
scroll to position [194, 0]
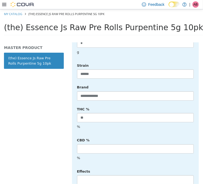
click at [107, 176] on li at bounding box center [135, 180] width 116 height 8
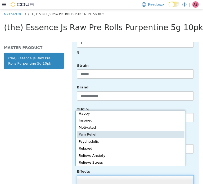
scroll to position [115, 0]
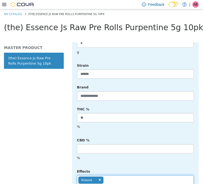
click at [133, 175] on ul "Relaxed" at bounding box center [135, 180] width 117 height 10
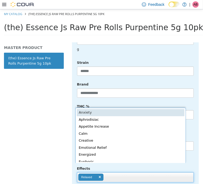
scroll to position [1, 0]
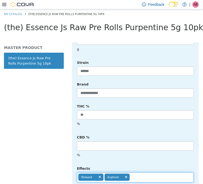
click at [140, 172] on ul "Relaxed Euphoric" at bounding box center [135, 177] width 117 height 10
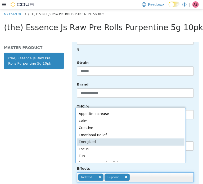
scroll to position [54, 0]
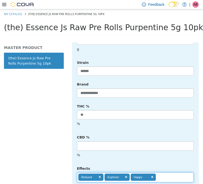
click at [165, 173] on input "text" at bounding box center [160, 177] width 9 height 8
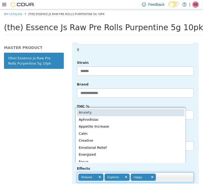
scroll to position [1, 0]
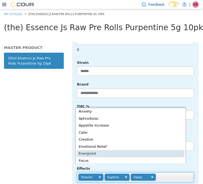
type input "**********"
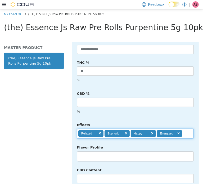
scroll to position [241, 0]
click at [109, 152] on li at bounding box center [135, 156] width 116 height 8
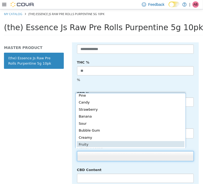
scroll to position [66, 0]
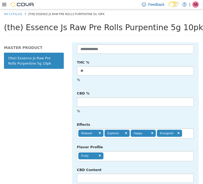
click at [140, 152] on ul "Fruity" at bounding box center [135, 156] width 117 height 10
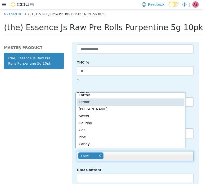
scroll to position [21, 0]
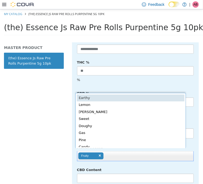
type input "**********"
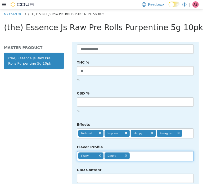
click at [181, 140] on div "**********" at bounding box center [135, 88] width 117 height 254
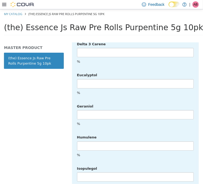
scroll to position [1355, 0]
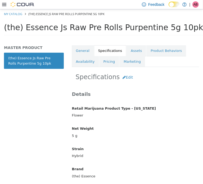
scroll to position [70, 0]
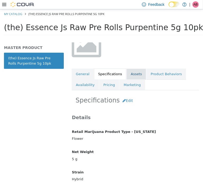
click at [131, 77] on link "Assets" at bounding box center [137, 73] width 20 height 11
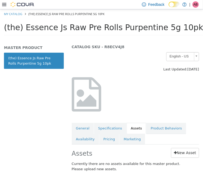
scroll to position [19, 0]
click at [190, 153] on link "New Asset" at bounding box center [185, 153] width 28 height 10
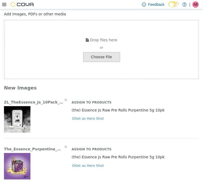
scroll to position [38, 0]
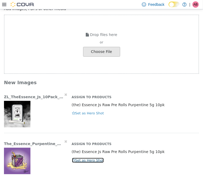
click at [76, 159] on button "Set as Hero Shot" at bounding box center [88, 160] width 33 height 6
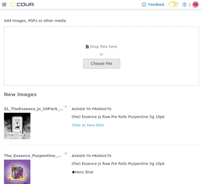
scroll to position [0, 0]
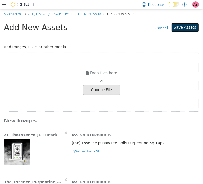
click at [182, 29] on button "Save Assets" at bounding box center [185, 27] width 28 height 10
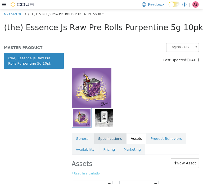
scroll to position [26, 0]
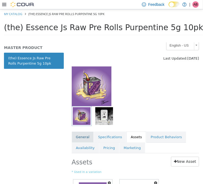
click at [77, 135] on link "General" at bounding box center [83, 136] width 22 height 11
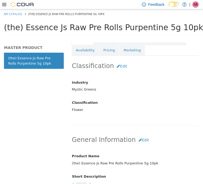
scroll to position [125, 0]
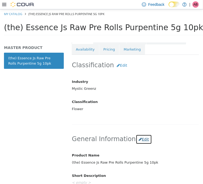
click at [136, 137] on button "Edit" at bounding box center [144, 139] width 16 height 10
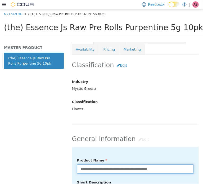
click at [173, 167] on input "**********" at bounding box center [135, 168] width 117 height 9
type input "**********"
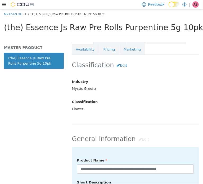
click at [186, 142] on h2 "General Information Edit" at bounding box center [135, 139] width 127 height 10
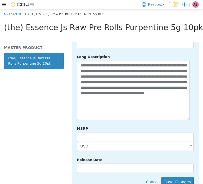
scroll to position [275, 0]
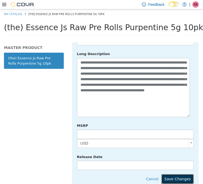
click at [188, 174] on button "Save Changes" at bounding box center [178, 179] width 32 height 10
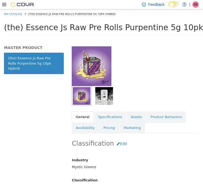
scroll to position [28, 0]
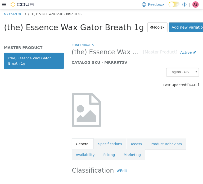
click at [78, 26] on span "(the) Essence Wax Gator Breath 1g" at bounding box center [74, 27] width 140 height 9
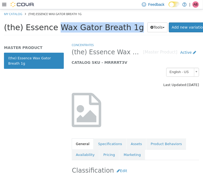
click at [79, 26] on span "(the) Essence Wax Gator Breath 1g" at bounding box center [74, 27] width 140 height 9
copy div "(the) Essence Wax Gator Breath 1g Tools Clone Print Labels"
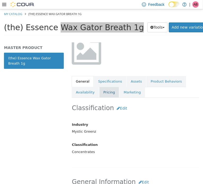
scroll to position [62, 0]
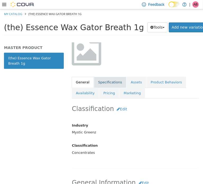
click at [110, 85] on link "Specifications" at bounding box center [110, 82] width 32 height 11
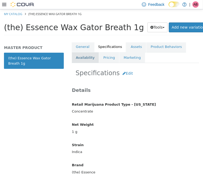
scroll to position [63, 0]
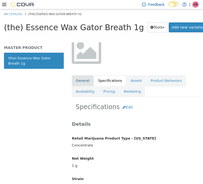
click at [83, 82] on link "General" at bounding box center [83, 80] width 22 height 11
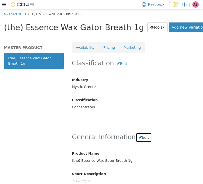
click at [140, 133] on button "Edit" at bounding box center [144, 137] width 16 height 10
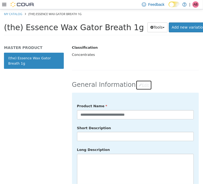
scroll to position [160, 0]
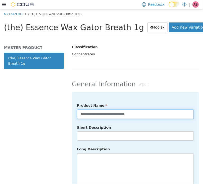
click at [143, 114] on input "**********" at bounding box center [135, 113] width 117 height 9
type input "**********"
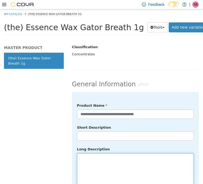
click at [131, 156] on textarea at bounding box center [135, 182] width 117 height 59
click at [99, 168] on textarea at bounding box center [135, 182] width 117 height 59
paste textarea "**********"
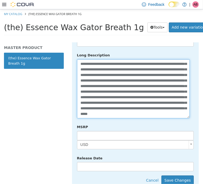
scroll to position [299, 0]
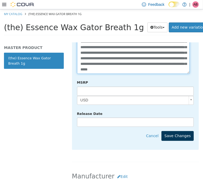
type textarea "**********"
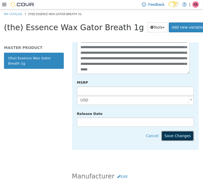
click at [176, 131] on button "Save Changes" at bounding box center [178, 136] width 32 height 10
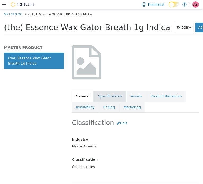
scroll to position [42, 0]
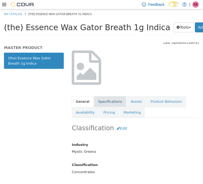
click at [105, 100] on link "Specifications" at bounding box center [110, 101] width 32 height 11
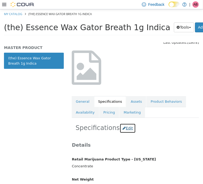
click at [121, 129] on button "Edit" at bounding box center [128, 128] width 16 height 10
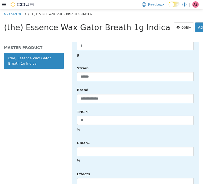
scroll to position [201, 0]
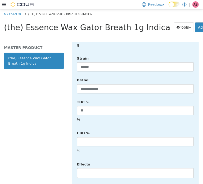
click at [101, 169] on li at bounding box center [135, 173] width 116 height 8
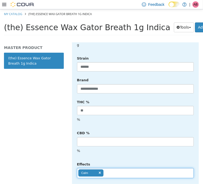
click at [117, 168] on ul "Calm" at bounding box center [135, 173] width 117 height 10
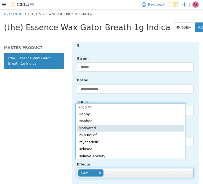
scroll to position [72, 0]
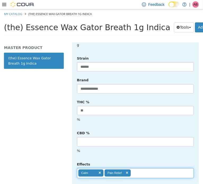
click at [152, 168] on ul "Calm Pain Relief" at bounding box center [135, 173] width 117 height 10
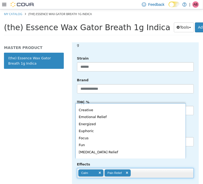
scroll to position [63, 0]
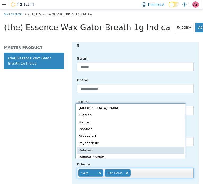
type input "**********"
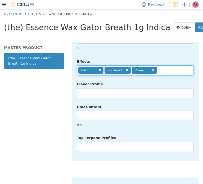
scroll to position [307, 0]
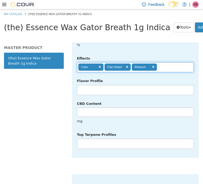
click at [99, 139] on li at bounding box center [135, 143] width 116 height 8
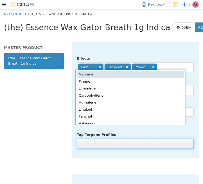
scroll to position [1, 0]
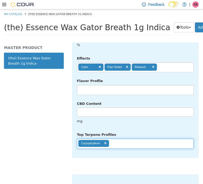
click at [124, 139] on ul "Caryophyllene" at bounding box center [135, 144] width 117 height 10
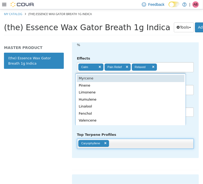
scroll to position [0, 0]
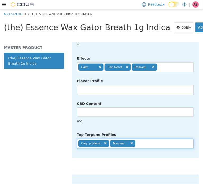
click at [144, 139] on input "text" at bounding box center [139, 143] width 9 height 8
click at [174, 139] on ul "Caryophyllene Myrcene Limonene" at bounding box center [135, 144] width 117 height 10
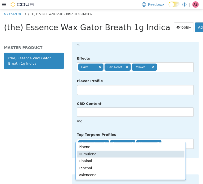
type input "**********"
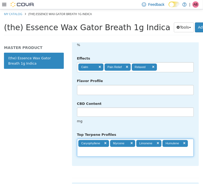
click at [177, 154] on div "**********" at bounding box center [135, 24] width 127 height 307
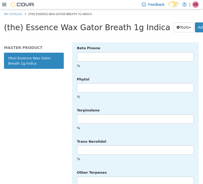
scroll to position [1355, 0]
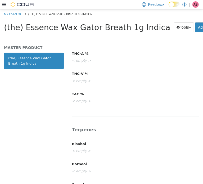
scroll to position [0, 0]
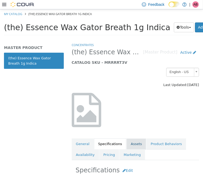
click at [133, 139] on link "Assets" at bounding box center [137, 143] width 20 height 11
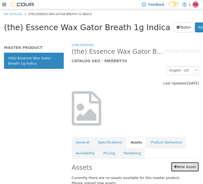
click at [186, 167] on link "New Asset" at bounding box center [185, 167] width 28 height 10
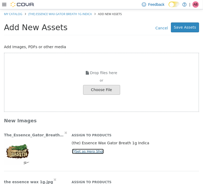
click at [74, 149] on button "Set as Hero Shot" at bounding box center [88, 151] width 33 height 6
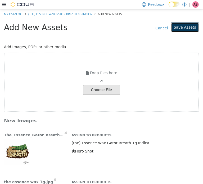
click at [184, 29] on button "Save Assets" at bounding box center [185, 27] width 28 height 10
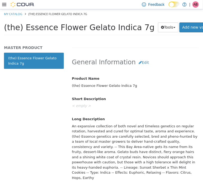
scroll to position [205, 0]
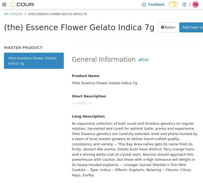
click at [107, 133] on div "An expansive collection of both novel and timeless genetics on regular rotation…" at bounding box center [135, 149] width 135 height 61
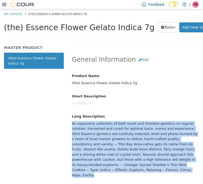
click at [107, 133] on div "An expansive collection of both novel and timeless genetics on regular rotation…" at bounding box center [135, 149] width 135 height 61
copy div "An expansive collection of both novel and timeless genetics on regular rotation…"
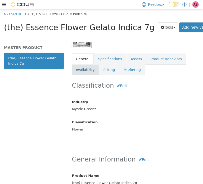
scroll to position [99, 0]
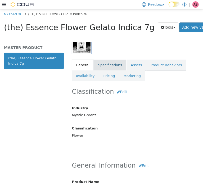
click at [104, 66] on link "Specifications" at bounding box center [110, 64] width 32 height 11
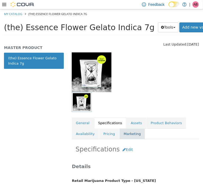
scroll to position [37, 0]
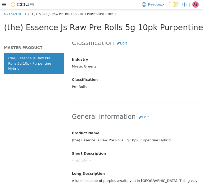
scroll to position [185, 0]
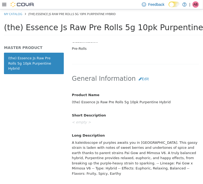
click at [108, 150] on div "A kaleidoscope of purples awaits you in [GEOGRAPHIC_DATA]. This gassy strain is…" at bounding box center [135, 158] width 135 height 40
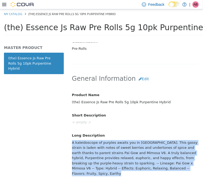
click at [108, 150] on div "A kaleidoscope of purples awaits you in Purpentine. This gassy strain is laden …" at bounding box center [135, 158] width 135 height 40
copy div "A kaleidoscope of purples awaits you in Purpentine. This gassy strain is laden …"
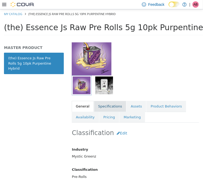
scroll to position [53, 0]
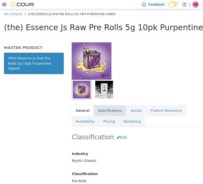
click at [107, 111] on link "Specifications" at bounding box center [110, 110] width 32 height 11
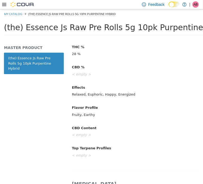
scroll to position [256, 0]
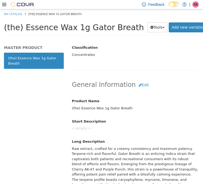
scroll to position [221, 0]
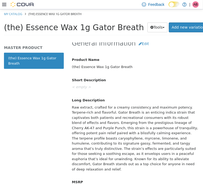
click at [126, 131] on div "Raw extract, crafted for a creamy consistency and maximum potency. Terpene-rich…" at bounding box center [135, 138] width 135 height 71
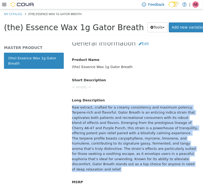
click at [126, 131] on div "Raw extract, crafted for a creamy consistency and maximum potency. Terpene-rich…" at bounding box center [135, 138] width 135 height 71
copy div "Raw extract, crafted for a creamy consistency and maximum potency. Terpene-rich…"
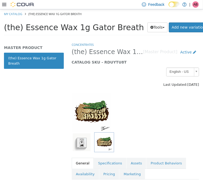
scroll to position [0, 0]
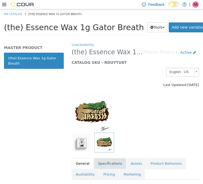
click at [103, 163] on link "Specifications" at bounding box center [110, 163] width 32 height 11
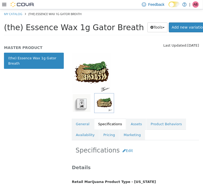
scroll to position [28, 0]
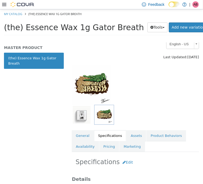
click at [109, 58] on div "Last Updated: August 26, 2025" at bounding box center [135, 56] width 127 height 5
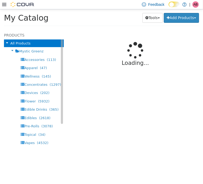
select select "**********"
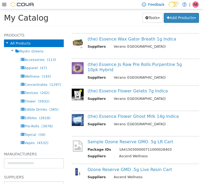
scroll to position [62, 0]
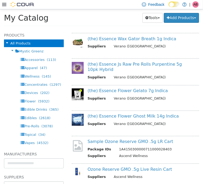
click at [100, 22] on div "Tools Merge Products Map Private Products Bulk Product Editor Export Add Produc…" at bounding box center [145, 18] width 109 height 10
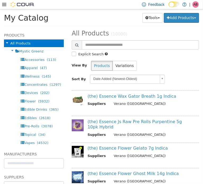
scroll to position [0, 0]
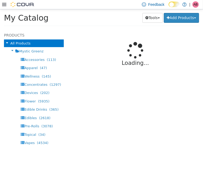
select select "**********"
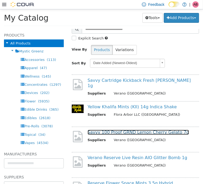
scroll to position [17, 0]
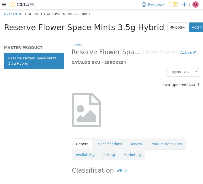
click at [69, 29] on span "Reserve Flower Space Mints 3.5g Hybrid" at bounding box center [84, 27] width 160 height 9
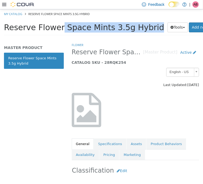
click at [69, 29] on span "Reserve Flower Space Mints 3.5g Hybrid" at bounding box center [84, 27] width 160 height 9
copy div "Reserve Flower Space Mints 3.5g Hybrid Tools Clone Print Labels"
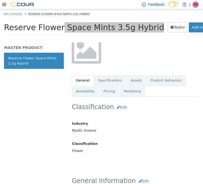
scroll to position [97, 0]
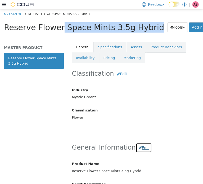
click at [140, 148] on button "Edit" at bounding box center [144, 148] width 16 height 10
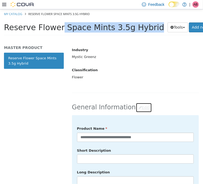
scroll to position [141, 0]
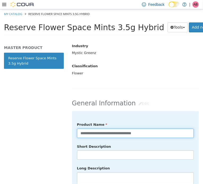
click at [81, 131] on input "**********" at bounding box center [135, 132] width 117 height 9
type input "**********"
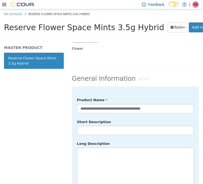
scroll to position [194, 0]
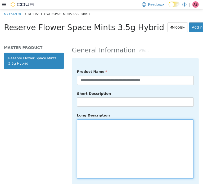
click at [101, 142] on textarea at bounding box center [135, 148] width 117 height 59
paste textarea "**********"
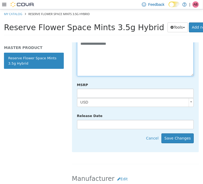
scroll to position [300, 0]
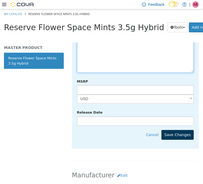
type textarea "**********"
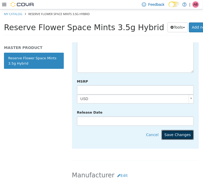
click at [177, 130] on button "Save Changes" at bounding box center [178, 135] width 32 height 10
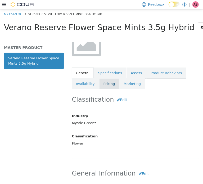
scroll to position [70, 0]
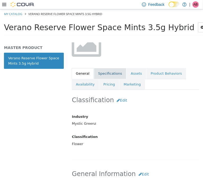
click at [103, 72] on link "Specifications" at bounding box center [110, 73] width 32 height 11
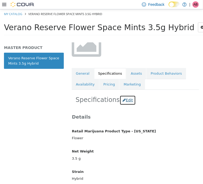
click at [126, 100] on button "Edit" at bounding box center [128, 100] width 16 height 10
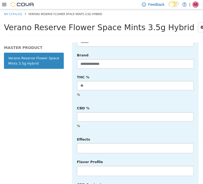
scroll to position [229, 0]
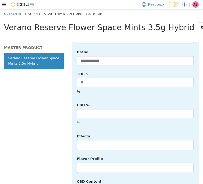
click at [100, 141] on li at bounding box center [135, 145] width 116 height 8
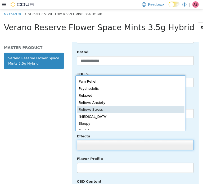
scroll to position [107, 0]
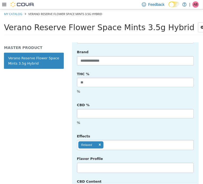
click at [122, 140] on ul "Relaxed" at bounding box center [135, 145] width 117 height 10
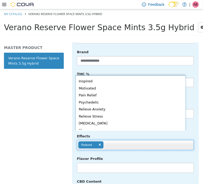
scroll to position [108, 0]
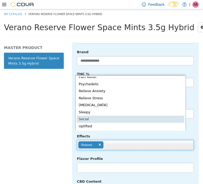
type input "**********"
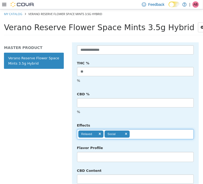
scroll to position [265, 0]
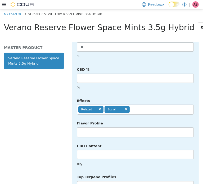
click at [111, 128] on li at bounding box center [135, 132] width 116 height 8
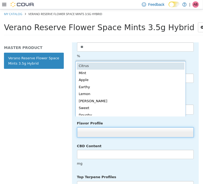
scroll to position [1, 0]
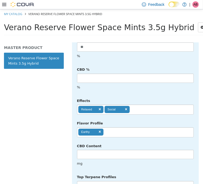
click at [117, 127] on ul "Earthy" at bounding box center [135, 132] width 117 height 10
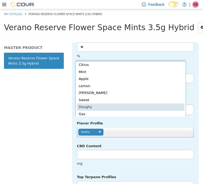
type input "**********"
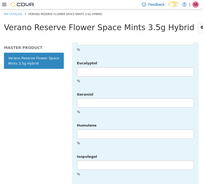
scroll to position [1347, 0]
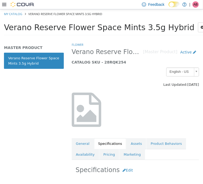
scroll to position [0, 0]
click at [130, 145] on link "Assets" at bounding box center [137, 143] width 20 height 11
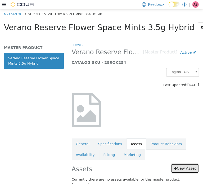
click at [179, 163] on link "New Asset" at bounding box center [185, 168] width 28 height 10
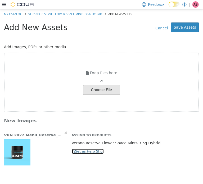
click at [93, 151] on button "Set as Hero Shot" at bounding box center [88, 151] width 33 height 6
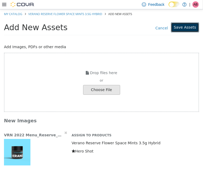
click at [189, 29] on button "Save Assets" at bounding box center [185, 27] width 28 height 10
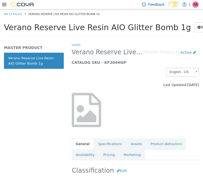
click at [75, 29] on span "Verano Reserve Live Resin AIO Glitter Bomb 1g" at bounding box center [97, 27] width 187 height 9
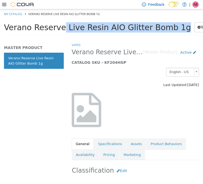
click at [75, 29] on span "Verano Reserve Live Resin AIO Glitter Bomb 1g" at bounding box center [97, 27] width 187 height 9
copy div "Verano Reserve Live Resin AIO Glitter Bomb 1g Tools Clone Print Labels"
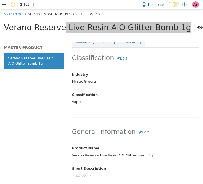
scroll to position [115, 0]
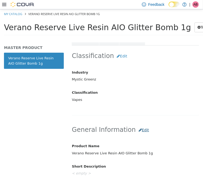
click at [139, 124] on div "General Information Edit Product Name Verano Reserve Live Resin AIO Glitter Bom…" at bounding box center [135, 184] width 127 height 131
click at [139, 131] on button "Edit" at bounding box center [144, 130] width 16 height 10
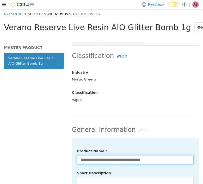
click at [164, 158] on input "**********" at bounding box center [135, 159] width 117 height 9
type input "**********"
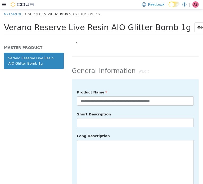
scroll to position [176, 0]
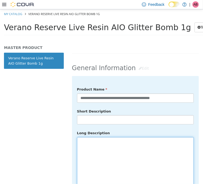
drag, startPoint x: 120, startPoint y: 149, endPoint x: 160, endPoint y: 152, distance: 40.6
click at [119, 149] on textarea at bounding box center [135, 166] width 117 height 59
drag, startPoint x: 101, startPoint y: 159, endPoint x: 102, endPoint y: 155, distance: 3.9
click at [101, 159] on textarea at bounding box center [135, 166] width 117 height 59
paste textarea "**********"
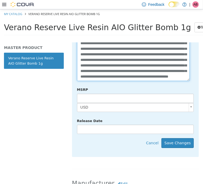
scroll to position [294, 0]
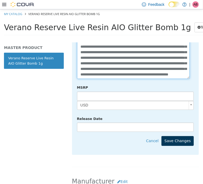
type textarea "**********"
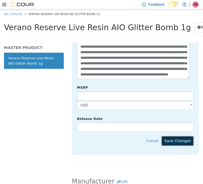
click at [179, 136] on button "Save Changes" at bounding box center [178, 141] width 32 height 10
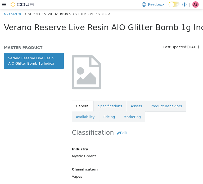
scroll to position [0, 0]
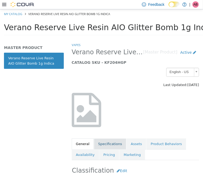
click at [103, 144] on link "Specifications" at bounding box center [110, 143] width 32 height 11
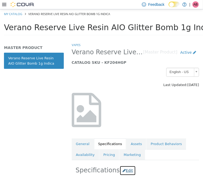
click at [123, 172] on icon "button" at bounding box center [124, 170] width 3 height 4
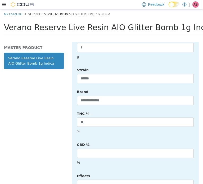
scroll to position [221, 0]
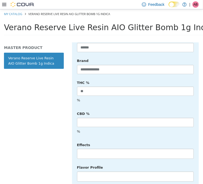
click at [100, 149] on li at bounding box center [135, 153] width 116 height 8
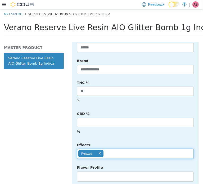
scroll to position [0, 0]
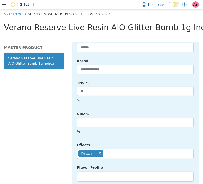
click at [126, 149] on ul "Relaxed" at bounding box center [135, 154] width 117 height 10
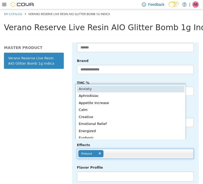
scroll to position [1, 0]
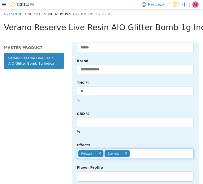
click at [144, 149] on ul "Relaxed Euphoric" at bounding box center [135, 154] width 117 height 10
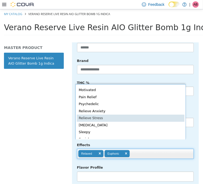
scroll to position [101, 0]
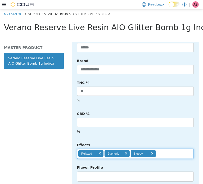
click at [164, 149] on input "text" at bounding box center [160, 153] width 9 height 8
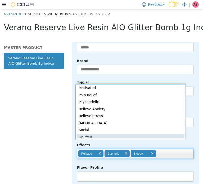
scroll to position [94, 0]
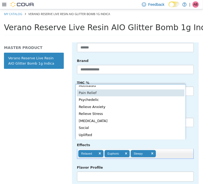
type input "**********"
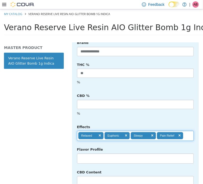
scroll to position [265, 0]
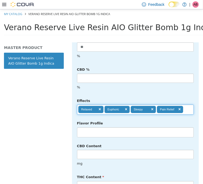
click at [101, 130] on li at bounding box center [135, 132] width 116 height 8
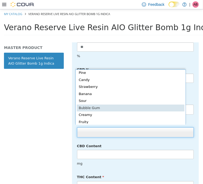
scroll to position [66, 0]
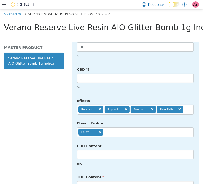
click at [122, 132] on ul "Fruity" at bounding box center [135, 132] width 117 height 10
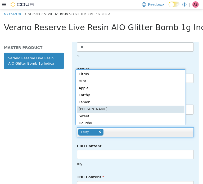
scroll to position [1, 0]
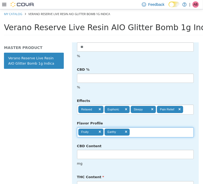
click at [138, 130] on input "text" at bounding box center [134, 132] width 9 height 8
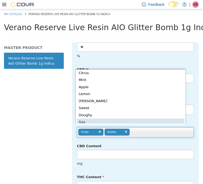
drag, startPoint x: 116, startPoint y: 121, endPoint x: 121, endPoint y: 120, distance: 4.4
type input "**********"
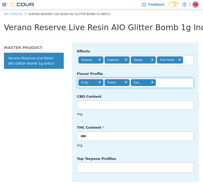
scroll to position [318, 0]
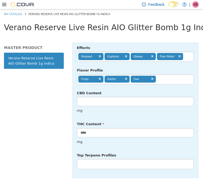
click at [92, 160] on li at bounding box center [135, 164] width 116 height 8
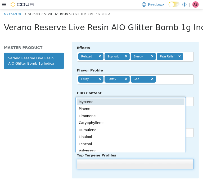
scroll to position [1, 0]
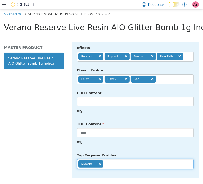
click at [120, 159] on ul "Myrcene" at bounding box center [135, 164] width 117 height 10
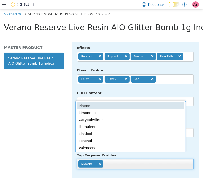
scroll to position [0, 0]
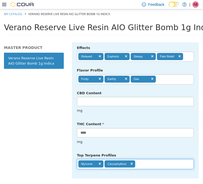
click at [148, 161] on ul "Myrcene Caryophyllene" at bounding box center [135, 164] width 117 height 10
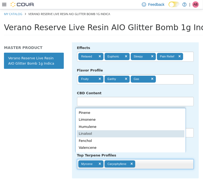
type input "**********"
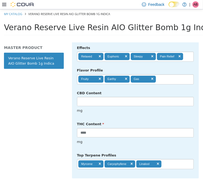
click at [186, 151] on div "**********" at bounding box center [135, 160] width 125 height 19
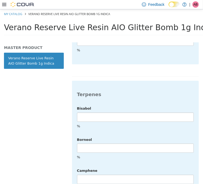
scroll to position [1385, 0]
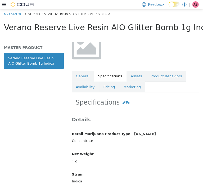
scroll to position [44, 0]
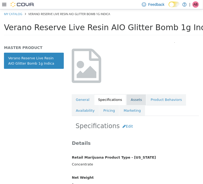
click at [129, 96] on link "Assets" at bounding box center [137, 99] width 20 height 11
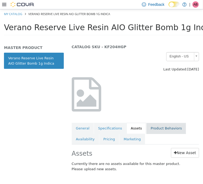
scroll to position [19, 0]
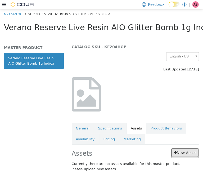
click at [180, 149] on link "New Asset" at bounding box center [185, 153] width 28 height 10
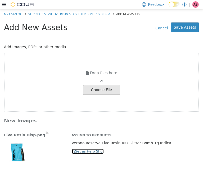
click at [82, 149] on button "Set as Hero Shot" at bounding box center [88, 151] width 33 height 6
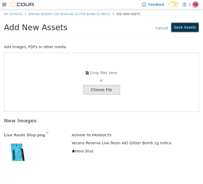
click at [185, 28] on button "Save Assets" at bounding box center [185, 27] width 28 height 10
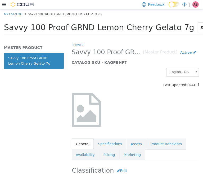
click at [82, 26] on span "Savvy 100 Proof GRND Lemon Cherry Gelato 7g" at bounding box center [99, 27] width 190 height 9
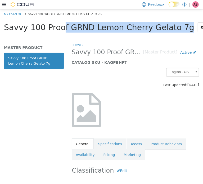
click at [82, 26] on span "Savvy 100 Proof GRND Lemon Cherry Gelato 7g" at bounding box center [99, 27] width 190 height 9
copy div "Savvy 100 Proof GRND Lemon Cherry Gelato 7g Tools Clone Print Labels"
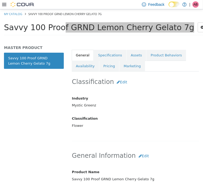
scroll to position [141, 0]
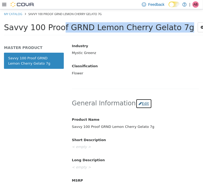
click at [140, 100] on button "Edit" at bounding box center [144, 104] width 16 height 10
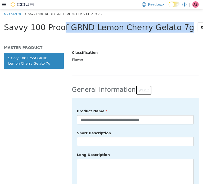
scroll to position [176, 0]
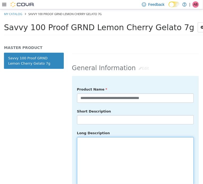
click at [112, 151] on textarea at bounding box center [135, 166] width 117 height 59
paste textarea "**********"
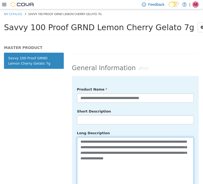
type textarea "**********"
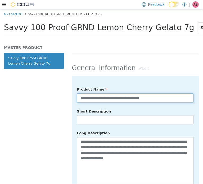
click at [179, 101] on div "**********" at bounding box center [135, 98] width 125 height 10
type input "**********"
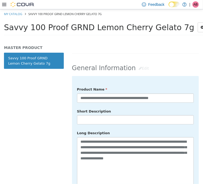
click at [178, 122] on div "**********" at bounding box center [135, 167] width 117 height 165
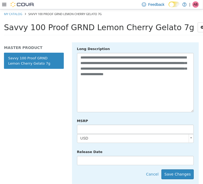
scroll to position [265, 0]
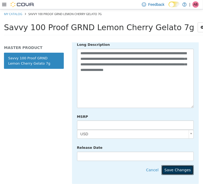
click at [178, 165] on button "Save Changes" at bounding box center [178, 170] width 32 height 10
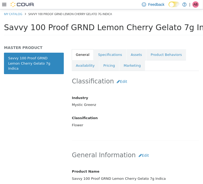
scroll to position [88, 0]
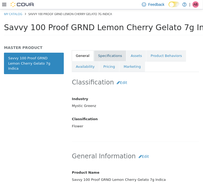
click at [109, 56] on link "Specifications" at bounding box center [110, 55] width 32 height 11
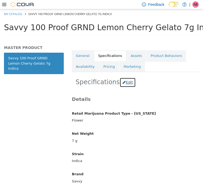
click at [124, 81] on button "Edit" at bounding box center [128, 82] width 16 height 10
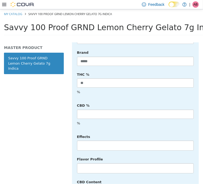
scroll to position [229, 0]
click at [100, 141] on li at bounding box center [135, 145] width 116 height 8
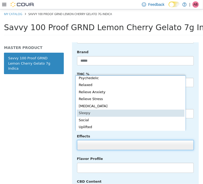
scroll to position [115, 0]
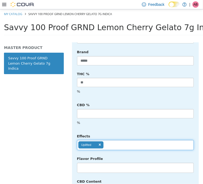
click at [117, 140] on ul "Uplifted" at bounding box center [135, 145] width 117 height 10
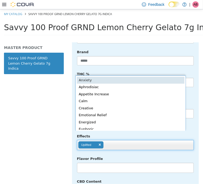
scroll to position [1, 0]
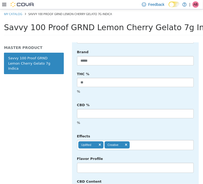
click at [144, 140] on ul "Uplifted Creative" at bounding box center [135, 145] width 117 height 10
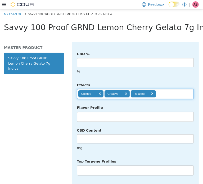
scroll to position [282, 0]
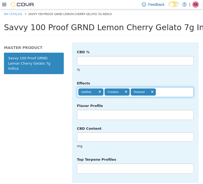
click at [163, 88] on input "text" at bounding box center [160, 92] width 9 height 8
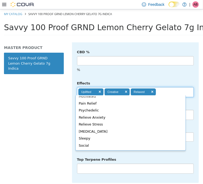
scroll to position [0, 0]
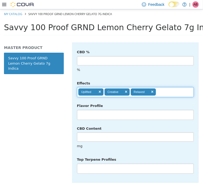
click at [99, 38] on body "**********" at bounding box center [101, 23] width 203 height 29
click at [99, 90] on link at bounding box center [100, 91] width 3 height 3
click at [141, 87] on ul "Creative Relaxed" at bounding box center [135, 92] width 117 height 10
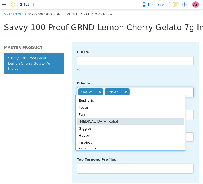
scroll to position [44, 0]
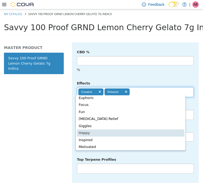
type input "**********"
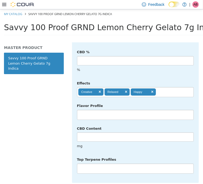
click at [134, 110] on li at bounding box center [135, 114] width 116 height 8
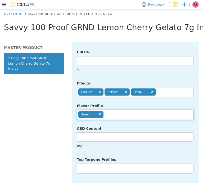
click at [118, 110] on ul "Sweet" at bounding box center [135, 115] width 117 height 10
click at [138, 110] on input "text" at bounding box center [134, 114] width 9 height 8
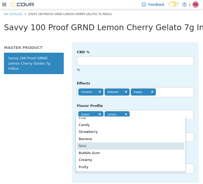
scroll to position [0, 0]
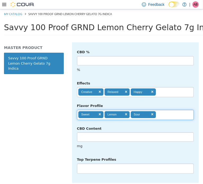
click at [164, 110] on input "text" at bounding box center [160, 114] width 9 height 8
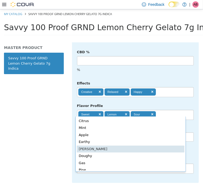
drag, startPoint x: 123, startPoint y: 152, endPoint x: 131, endPoint y: 148, distance: 9.1
type input "**********"
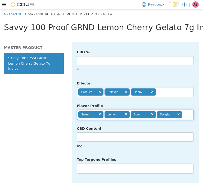
click at [173, 155] on div "Top Terpene Profiles No matches found No matches found" at bounding box center [135, 164] width 125 height 19
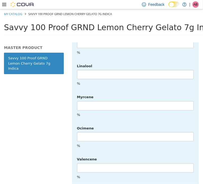
scroll to position [1355, 0]
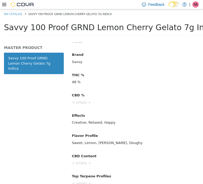
scroll to position [0, 0]
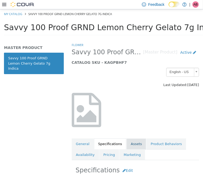
click at [128, 142] on link "Assets" at bounding box center [137, 143] width 20 height 11
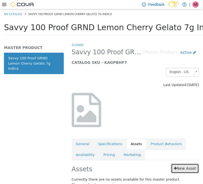
click at [179, 166] on link "New Asset" at bounding box center [185, 168] width 28 height 10
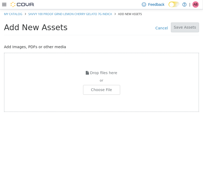
click at [105, 94] on div "Drop files here or Choose File" at bounding box center [101, 81] width 195 height 59
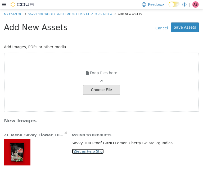
click at [81, 151] on button "Set as Hero Shot" at bounding box center [88, 151] width 33 height 6
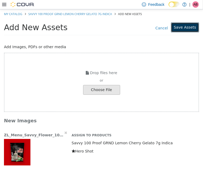
click at [189, 30] on button "Save Assets" at bounding box center [185, 27] width 28 height 10
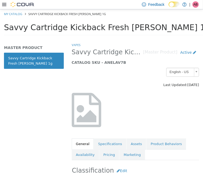
click at [73, 27] on span "Savvy Cartridge Kickback Fresh [PERSON_NAME] 1g" at bounding box center [107, 27] width 206 height 9
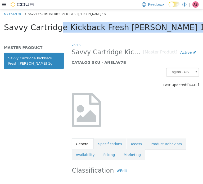
click at [73, 27] on span "Savvy Cartridge Kickback Fresh [PERSON_NAME] 1g" at bounding box center [107, 27] width 206 height 9
copy div "Savvy Cartridge Kickback Fresh [PERSON_NAME] 1g Tools Clone Print Labels"
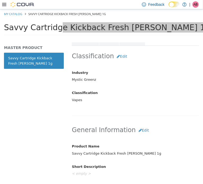
scroll to position [115, 0]
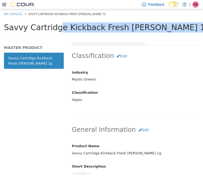
click at [149, 128] on h2 "General Information Edit" at bounding box center [135, 130] width 127 height 10
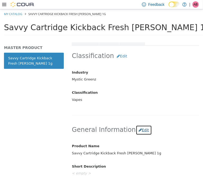
click at [142, 131] on button "Edit" at bounding box center [144, 130] width 16 height 10
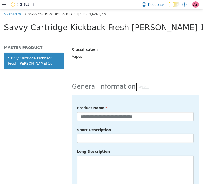
scroll to position [159, 0]
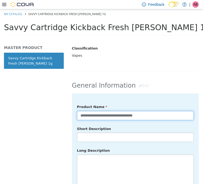
click at [152, 112] on input "**********" at bounding box center [135, 115] width 117 height 9
type input "**********"
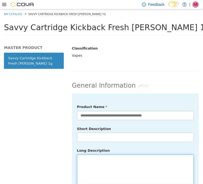
click at [130, 157] on textarea at bounding box center [135, 183] width 117 height 59
click at [110, 166] on textarea at bounding box center [135, 183] width 117 height 59
paste textarea "**********"
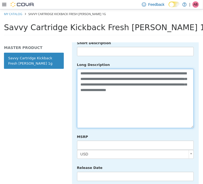
scroll to position [247, 0]
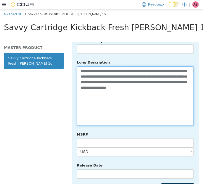
type textarea "**********"
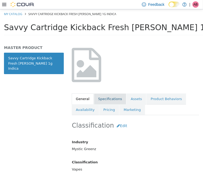
scroll to position [44, 0]
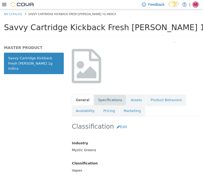
click at [105, 101] on link "Specifications" at bounding box center [110, 99] width 32 height 11
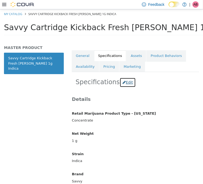
click at [127, 82] on button "Edit" at bounding box center [128, 82] width 16 height 10
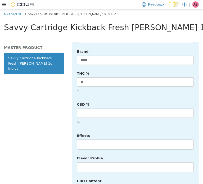
scroll to position [238, 0]
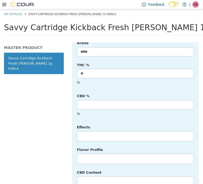
click at [98, 132] on li at bounding box center [135, 136] width 116 height 8
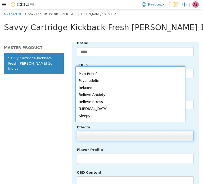
scroll to position [115, 0]
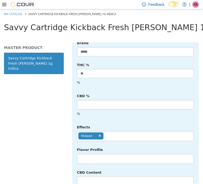
click at [118, 131] on ul "Relaxed" at bounding box center [135, 136] width 117 height 10
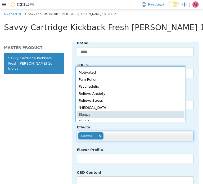
scroll to position [98, 0]
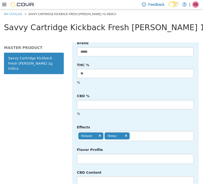
click at [145, 131] on ul "Relaxed Sleepy" at bounding box center [135, 136] width 117 height 10
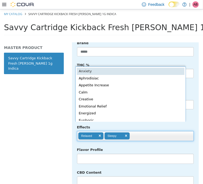
scroll to position [1, 0]
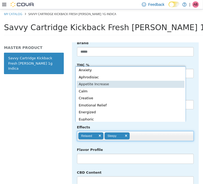
type input "**********"
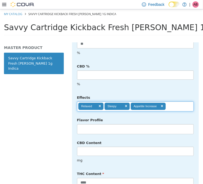
scroll to position [274, 0]
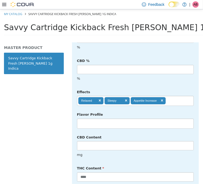
click at [112, 119] on li at bounding box center [135, 123] width 116 height 8
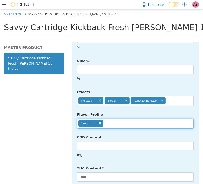
click at [122, 118] on ul "Sweet" at bounding box center [135, 123] width 117 height 10
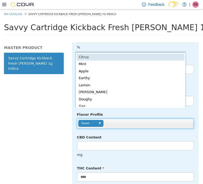
scroll to position [1, 0]
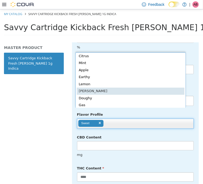
type input "**********"
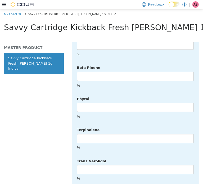
scroll to position [1377, 0]
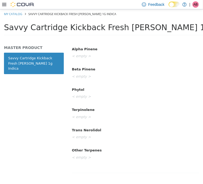
scroll to position [0, 0]
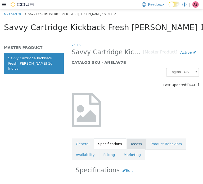
click at [132, 143] on link "Assets" at bounding box center [137, 143] width 20 height 11
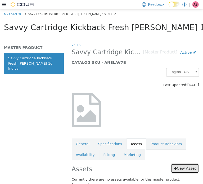
click at [184, 168] on link "New Asset" at bounding box center [185, 168] width 28 height 10
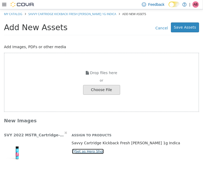
click at [82, 153] on button "Set as Hero Shot" at bounding box center [88, 151] width 33 height 6
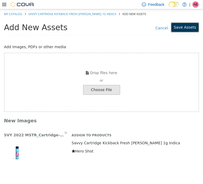
click at [183, 25] on button "Save Assets" at bounding box center [185, 27] width 28 height 10
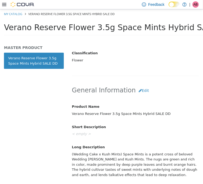
scroll to position [176, 0]
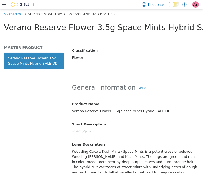
click at [97, 161] on div "(Wedding Cake x Kush Mints) Space Mints is a potent cross of beloved Wedding [P…" at bounding box center [135, 162] width 135 height 30
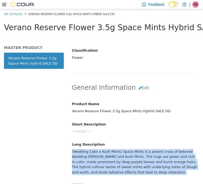
click at [97, 161] on div "(Wedding Cake x Kush Mints) Space Mints is a potent cross of beloved Wedding [P…" at bounding box center [135, 162] width 135 height 30
copy div "(Wedding Cake x Kush Mints) Space Mints is a potent cross of beloved Wedding Ca…"
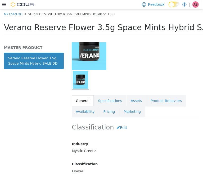
scroll to position [62, 0]
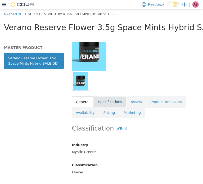
click at [100, 100] on link "Specifications" at bounding box center [110, 101] width 32 height 11
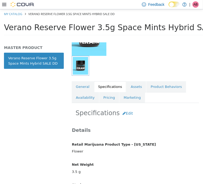
scroll to position [46, 0]
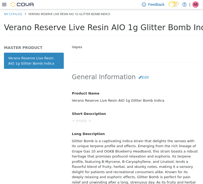
scroll to position [221, 0]
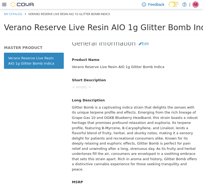
click at [109, 132] on div "Glitter Bomb is a captivating indica strain that delights the senses with its u…" at bounding box center [135, 138] width 135 height 71
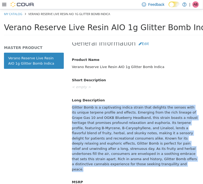
click at [109, 132] on div "Glitter Bomb is a captivating indica strain that delights the senses with its u…" at bounding box center [135, 138] width 135 height 71
copy div "Glitter Bomb is a captivating indica strain that delights the senses with its u…"
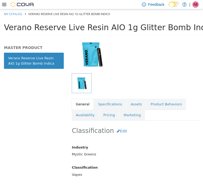
scroll to position [53, 0]
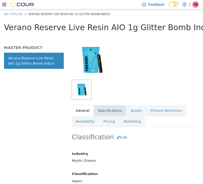
click at [102, 110] on link "Specifications" at bounding box center [110, 110] width 32 height 11
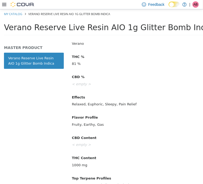
scroll to position [274, 0]
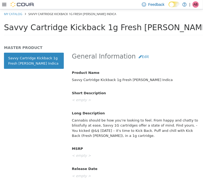
scroll to position [212, 0]
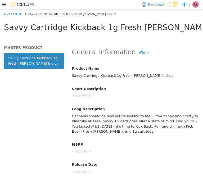
click at [95, 119] on div "Cannabis should be how you’re looking to feel. From happy and chatty to blissfu…" at bounding box center [135, 124] width 135 height 24
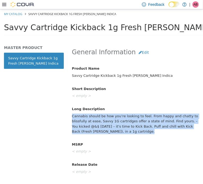
click at [95, 119] on div "Cannabis should be how you’re looking to feel. From happy and chatty to blissfu…" at bounding box center [135, 124] width 135 height 24
copy div "Cannabis should be how you’re looking to feel. From happy and chatty to blissfu…"
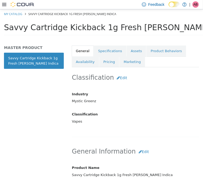
scroll to position [106, 0]
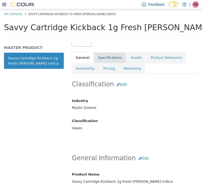
click at [105, 55] on link "Specifications" at bounding box center [110, 57] width 32 height 11
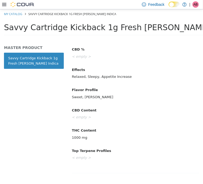
scroll to position [309, 0]
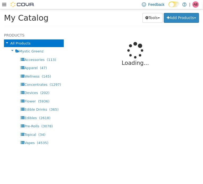
select select "**********"
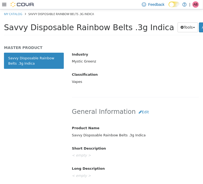
scroll to position [159, 0]
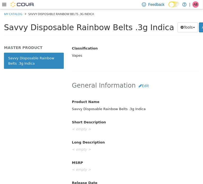
click at [107, 108] on div "Savvy Disposable Rainbow Belts .3g Indica" at bounding box center [135, 108] width 135 height 9
copy div "Savvy Disposable Rainbow Belts .3g Indica"
drag, startPoint x: 131, startPoint y: 128, endPoint x: 143, endPoint y: 117, distance: 16.1
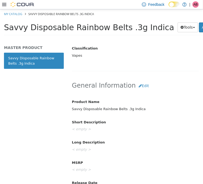
click at [133, 127] on div "< empty >" at bounding box center [135, 129] width 135 height 9
click at [141, 85] on button "Edit" at bounding box center [144, 86] width 16 height 10
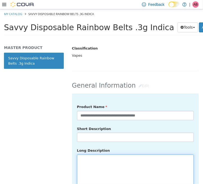
drag, startPoint x: 104, startPoint y: 159, endPoint x: 107, endPoint y: 158, distance: 2.8
click at [106, 158] on textarea at bounding box center [135, 183] width 117 height 59
paste textarea "**********"
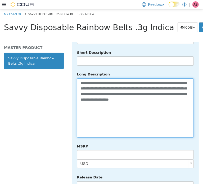
scroll to position [238, 0]
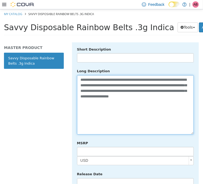
type textarea "**********"
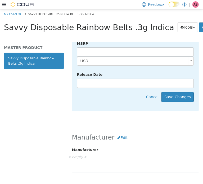
scroll to position [344, 0]
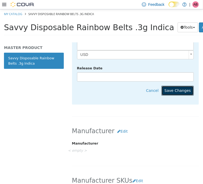
click at [177, 86] on button "Save Changes" at bounding box center [178, 91] width 32 height 10
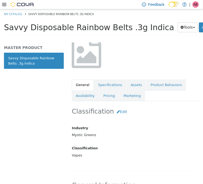
scroll to position [53, 0]
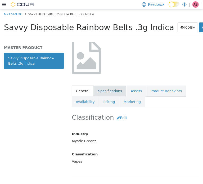
click at [110, 90] on link "Specifications" at bounding box center [110, 90] width 32 height 11
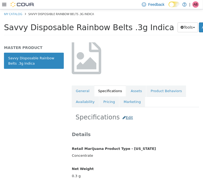
drag, startPoint x: 134, startPoint y: 119, endPoint x: 125, endPoint y: 117, distance: 8.7
click at [131, 118] on h2 "Specifications Edit" at bounding box center [135, 118] width 119 height 10
click at [126, 117] on button "Edit" at bounding box center [128, 118] width 16 height 10
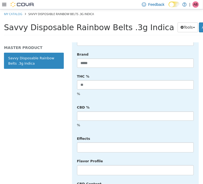
scroll to position [229, 0]
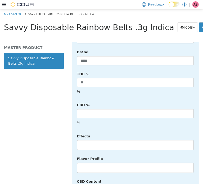
click at [98, 141] on li at bounding box center [135, 145] width 116 height 8
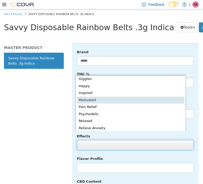
scroll to position [115, 0]
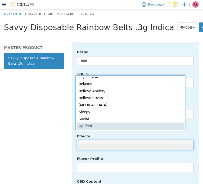
click at [116, 129] on div "Anxiety Aphrodisiac Appetite Increase Calm Creative Emotional Relief Energized …" at bounding box center [130, 102] width 110 height 55
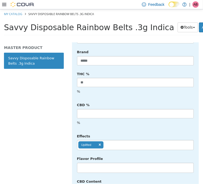
click at [125, 140] on ul "Uplifted" at bounding box center [135, 145] width 117 height 10
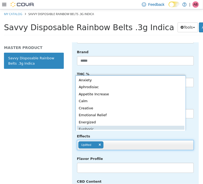
scroll to position [1, 0]
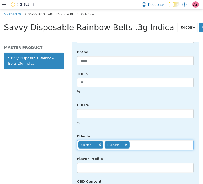
click at [146, 140] on ul "Uplifted Euphoric" at bounding box center [135, 145] width 117 height 10
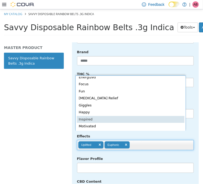
scroll to position [45, 0]
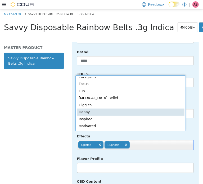
type input "**********"
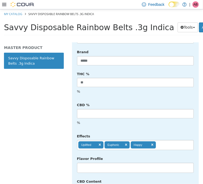
click at [108, 163] on li at bounding box center [135, 167] width 116 height 8
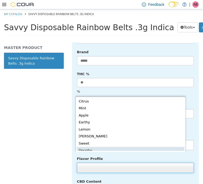
scroll to position [1, 0]
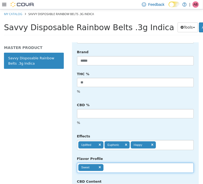
click at [120, 163] on ul "Sweet" at bounding box center [135, 168] width 117 height 10
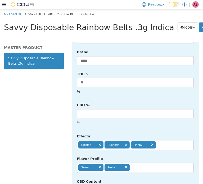
click at [150, 163] on ul "Sweet Fruity" at bounding box center [135, 168] width 117 height 10
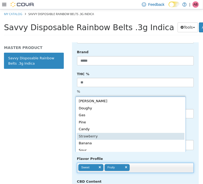
scroll to position [35, 0]
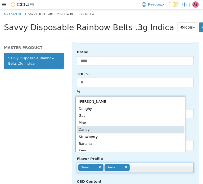
type input "**********"
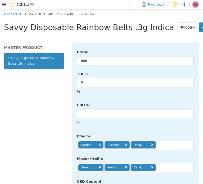
drag, startPoint x: 196, startPoint y: 148, endPoint x: 194, endPoint y: 118, distance: 29.5
click at [196, 148] on div "**********" at bounding box center [135, 113] width 135 height 142
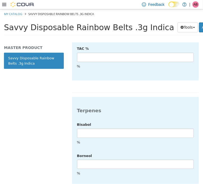
scroll to position [1377, 0]
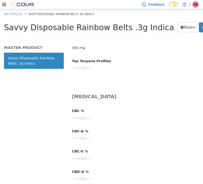
scroll to position [0, 0]
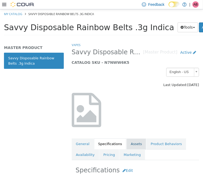
click at [128, 143] on link "Assets" at bounding box center [137, 143] width 20 height 11
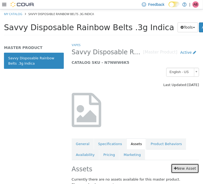
click at [181, 167] on link "New Asset" at bounding box center [185, 168] width 28 height 10
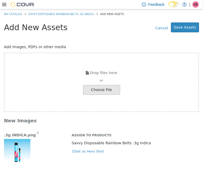
click at [15, 143] on img "button" at bounding box center [17, 152] width 26 height 26
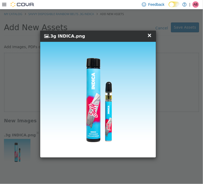
click at [150, 35] on span "×" at bounding box center [149, 35] width 5 height 6
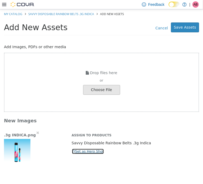
click at [79, 149] on button "Set as Hero Shot" at bounding box center [88, 151] width 33 height 6
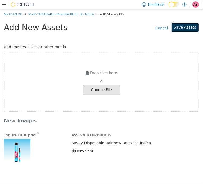
click at [181, 25] on button "Save Assets" at bounding box center [185, 27] width 28 height 10
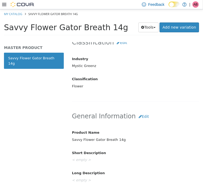
scroll to position [132, 0]
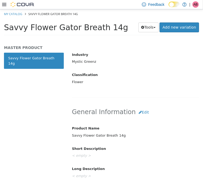
click at [93, 134] on div "Savvy Flower Gator Breath 14g" at bounding box center [135, 135] width 135 height 9
copy div "Savvy Flower Gator Breath 14g"
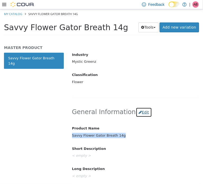
click at [143, 114] on button "Edit" at bounding box center [144, 112] width 16 height 10
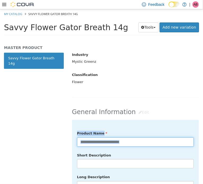
click at [143, 140] on input "**********" at bounding box center [135, 141] width 117 height 9
click at [145, 139] on input "**********" at bounding box center [135, 141] width 117 height 9
click at [139, 142] on input "**********" at bounding box center [135, 141] width 117 height 9
drag, startPoint x: 118, startPoint y: 139, endPoint x: 127, endPoint y: 140, distance: 9.5
click at [118, 139] on input "**********" at bounding box center [135, 141] width 117 height 9
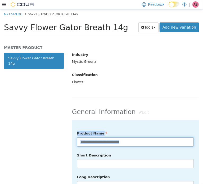
click at [147, 140] on input "**********" at bounding box center [135, 141] width 117 height 9
type input "**********"
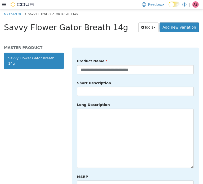
scroll to position [212, 0]
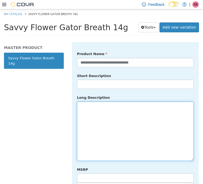
click at [126, 141] on textarea at bounding box center [135, 130] width 117 height 59
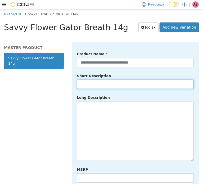
click at [91, 81] on input "text" at bounding box center [135, 83] width 117 height 9
paste input "**********"
type input "**********"
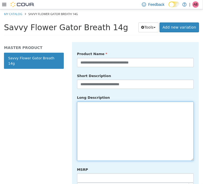
click at [91, 106] on textarea at bounding box center [135, 130] width 117 height 59
paste textarea "**********"
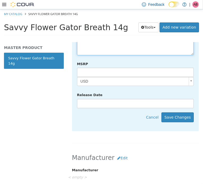
scroll to position [318, 0]
type textarea "**********"
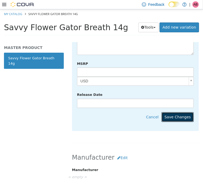
click at [180, 112] on button "Save Changes" at bounding box center [178, 117] width 32 height 10
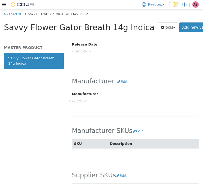
scroll to position [0, 0]
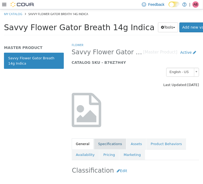
click at [107, 141] on link "Specifications" at bounding box center [110, 143] width 32 height 11
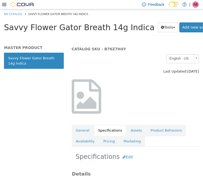
scroll to position [44, 0]
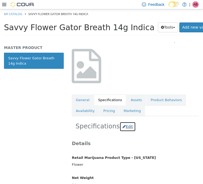
click at [126, 129] on button "Edit" at bounding box center [128, 127] width 16 height 10
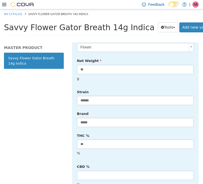
scroll to position [221, 0]
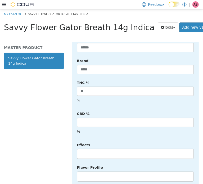
click at [88, 149] on li at bounding box center [135, 153] width 116 height 8
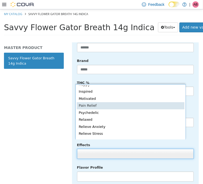
scroll to position [80, 0]
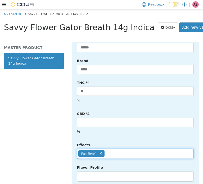
click at [112, 149] on input "text" at bounding box center [109, 153] width 9 height 8
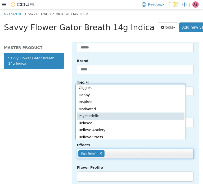
scroll to position [108, 0]
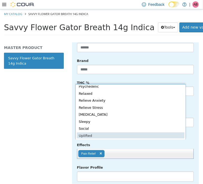
drag, startPoint x: 117, startPoint y: 135, endPoint x: 129, endPoint y: 136, distance: 12.3
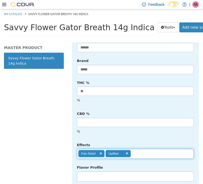
click at [141, 149] on ul "Pain Relief Uplifted" at bounding box center [135, 154] width 117 height 10
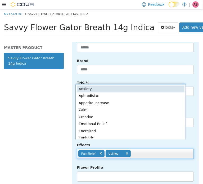
scroll to position [1, 0]
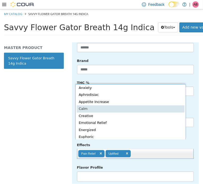
type input "**********"
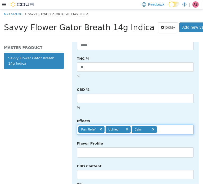
scroll to position [256, 0]
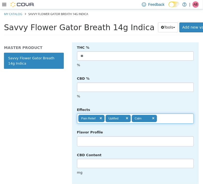
click at [98, 137] on li at bounding box center [135, 141] width 116 height 8
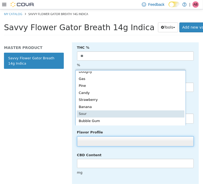
scroll to position [54, 0]
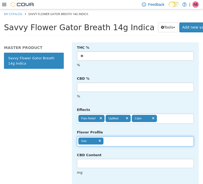
click at [111, 137] on input "text" at bounding box center [108, 141] width 9 height 8
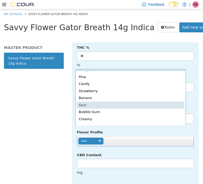
type input "********"
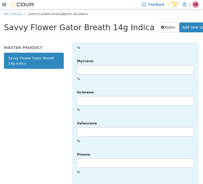
scroll to position [1343, 0]
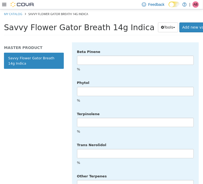
drag, startPoint x: 183, startPoint y: 176, endPoint x: 189, endPoint y: 174, distance: 6.1
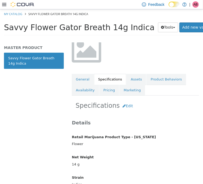
scroll to position [63, 0]
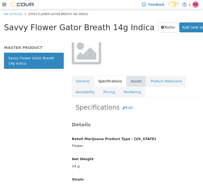
click at [129, 79] on link "Assets" at bounding box center [137, 80] width 20 height 11
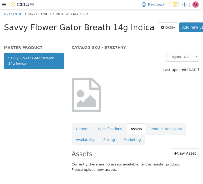
scroll to position [15, 0]
click at [174, 153] on icon at bounding box center [175, 154] width 3 height 4
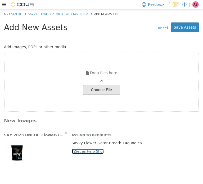
click at [77, 150] on button "Set as Hero Shot" at bounding box center [88, 151] width 33 height 6
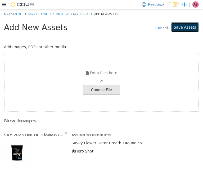
click at [185, 24] on button "Save Assets" at bounding box center [185, 27] width 28 height 10
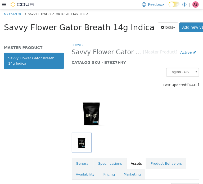
drag, startPoint x: 117, startPoint y: 85, endPoint x: 117, endPoint y: 80, distance: 4.5
click at [117, 85] on div "Last Updated: September 10, 2025" at bounding box center [135, 84] width 127 height 5
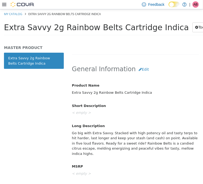
scroll to position [185, 0]
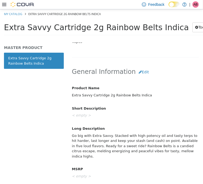
scroll to position [194, 0]
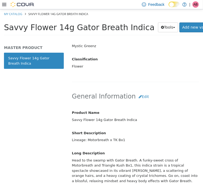
scroll to position [229, 0]
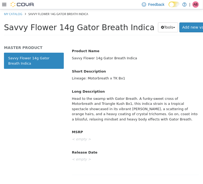
click at [97, 77] on div "Lineage: Motorbreath x TK Bx1" at bounding box center [135, 78] width 135 height 9
copy div "Lineage: Motorbreath x TK Bx1"
click at [110, 106] on div "Head to the swamp with Gator Breath. A funky-sweet cross of Motorbreath and Tri…" at bounding box center [135, 109] width 135 height 30
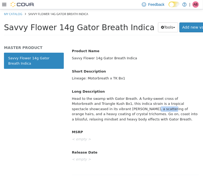
click at [110, 106] on div "Head to the swamp with Gator Breath. A funky-sweet cross of Motorbreath and Tri…" at bounding box center [135, 109] width 135 height 30
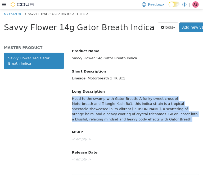
click at [110, 106] on div "Head to the swamp with Gator Breath. A funky-sweet cross of Motorbreath and Tri…" at bounding box center [135, 109] width 135 height 30
copy div "Head to the swamp with Gator Breath. A funky-sweet cross of Motorbreath and Tri…"
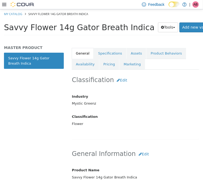
scroll to position [70, 0]
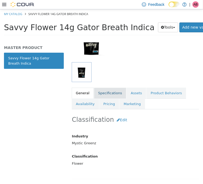
click at [106, 91] on link "Specifications" at bounding box center [110, 92] width 32 height 11
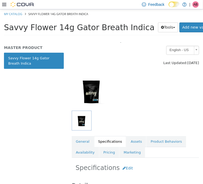
scroll to position [17, 0]
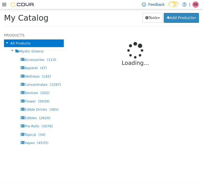
select select "**********"
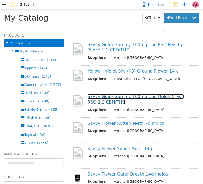
scroll to position [53, 0]
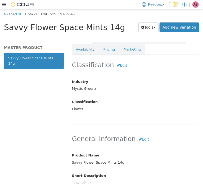
scroll to position [106, 0]
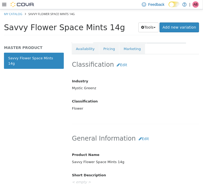
click at [95, 160] on div "Savvy Flower Space Mints 14g" at bounding box center [135, 161] width 135 height 9
copy div "Savvy Flower Space Mints 14g"
drag, startPoint x: 153, startPoint y: 151, endPoint x: 138, endPoint y: 139, distance: 19.6
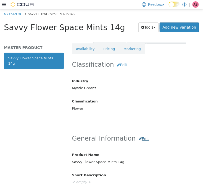
click at [153, 150] on div "Product Name Savvy Flower Space Mints 14g" at bounding box center [135, 158] width 135 height 16
click at [138, 137] on button "Edit" at bounding box center [144, 139] width 16 height 10
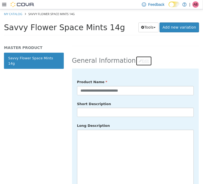
scroll to position [194, 0]
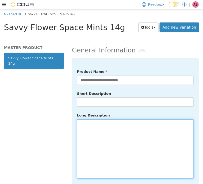
click at [118, 141] on textarea at bounding box center [135, 148] width 117 height 59
paste textarea "**********"
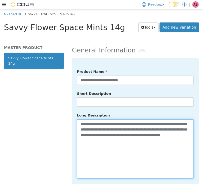
type textarea "**********"
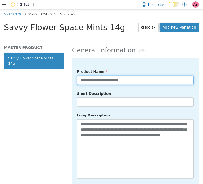
click at [143, 77] on input "**********" at bounding box center [135, 79] width 117 height 9
type input "**********"
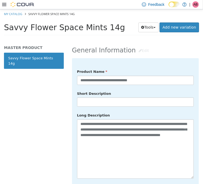
click at [167, 111] on div "**********" at bounding box center [135, 145] width 125 height 68
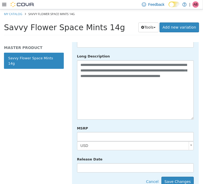
scroll to position [256, 0]
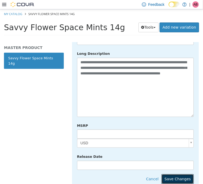
click at [184, 174] on button "Save Changes" at bounding box center [178, 179] width 32 height 10
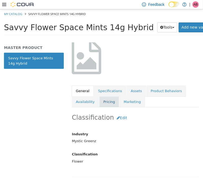
scroll to position [53, 0]
click at [108, 91] on link "Specifications" at bounding box center [110, 90] width 32 height 11
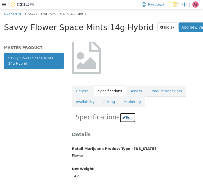
click at [128, 117] on button "Edit" at bounding box center [128, 118] width 16 height 10
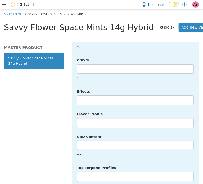
scroll to position [282, 0]
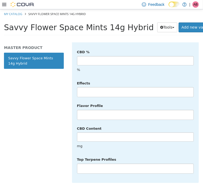
click at [85, 88] on li at bounding box center [135, 92] width 116 height 8
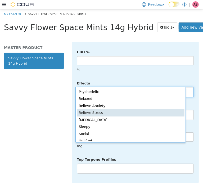
scroll to position [115, 0]
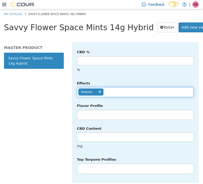
click at [113, 87] on ul "Relaxed" at bounding box center [135, 92] width 117 height 10
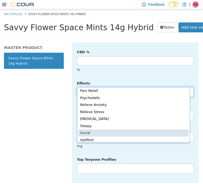
scroll to position [108, 0]
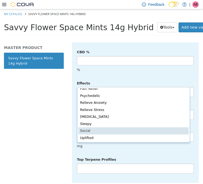
drag, startPoint x: 110, startPoint y: 133, endPoint x: 123, endPoint y: 100, distance: 35.2
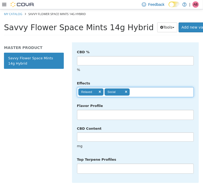
click at [140, 87] on ul "Relaxed Social" at bounding box center [135, 92] width 117 height 10
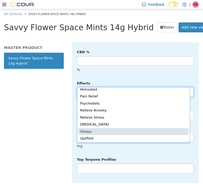
scroll to position [101, 0]
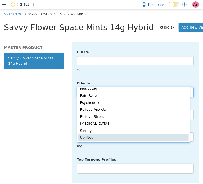
type input "**********"
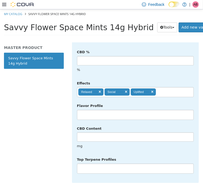
click at [95, 110] on li at bounding box center [135, 114] width 116 height 8
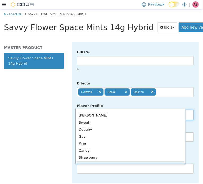
scroll to position [44, 0]
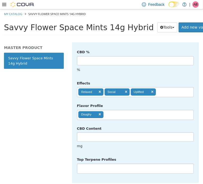
click at [118, 110] on ul "Doughy" at bounding box center [135, 115] width 117 height 10
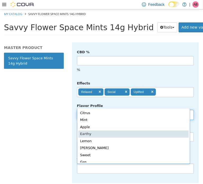
type input "**********"
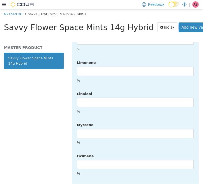
scroll to position [1343, 0]
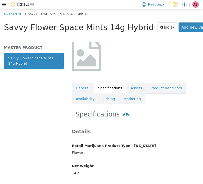
scroll to position [12, 0]
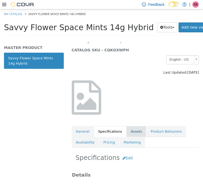
click at [128, 131] on link "Assets" at bounding box center [137, 131] width 20 height 11
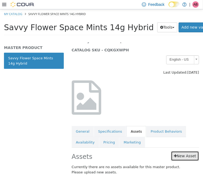
click at [181, 154] on link "New Asset" at bounding box center [185, 156] width 28 height 10
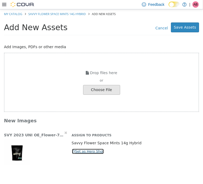
click at [89, 150] on button "Set as Hero Shot" at bounding box center [88, 151] width 33 height 6
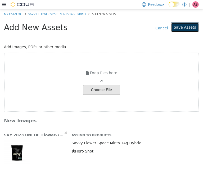
click at [193, 25] on button "Save Assets" at bounding box center [185, 27] width 28 height 10
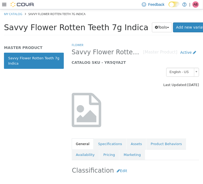
click at [85, 29] on span "Savvy Flower Rotten Teeth 7g Indica" at bounding box center [76, 27] width 145 height 9
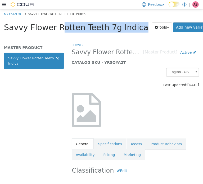
click at [85, 29] on span "Savvy Flower Rotten Teeth 7g Indica" at bounding box center [76, 27] width 145 height 9
copy div "Savvy Flower Rotten Teeth 7g Indica Tools Clone Print Labels"
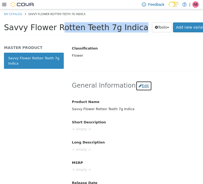
click at [138, 86] on button "Edit" at bounding box center [144, 86] width 16 height 10
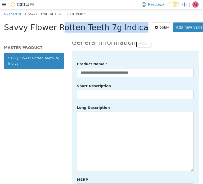
scroll to position [203, 0]
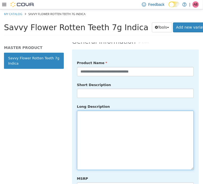
click at [115, 137] on textarea at bounding box center [135, 139] width 117 height 59
click at [110, 118] on textarea at bounding box center [135, 139] width 117 height 59
paste textarea "**********"
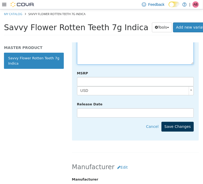
scroll to position [309, 0]
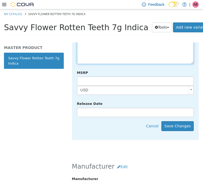
type textarea "**********"
click at [177, 112] on div "**********" at bounding box center [135, 41] width 127 height 197
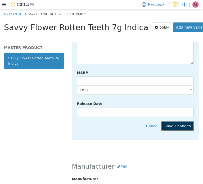
click at [179, 121] on button "Save Changes" at bounding box center [178, 126] width 32 height 10
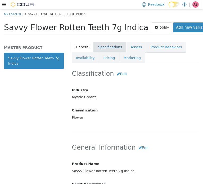
click at [105, 45] on link "Specifications" at bounding box center [110, 46] width 32 height 11
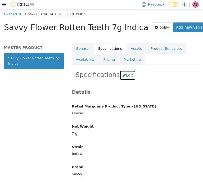
click at [123, 71] on button "Edit" at bounding box center [128, 75] width 16 height 10
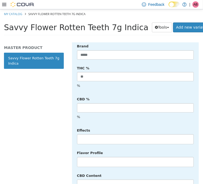
scroll to position [237, 0]
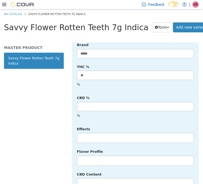
click at [99, 134] on li at bounding box center [135, 138] width 116 height 8
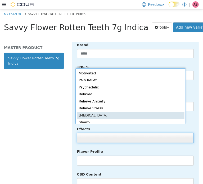
scroll to position [98, 0]
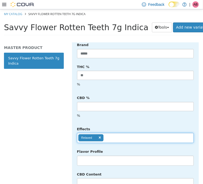
click at [120, 133] on ul "Relaxed" at bounding box center [135, 138] width 117 height 10
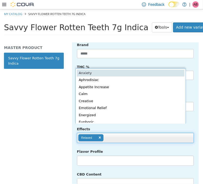
scroll to position [1, 0]
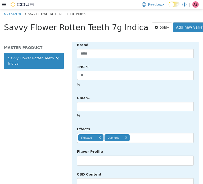
click at [139, 133] on ul "Relaxed Euphoric" at bounding box center [135, 138] width 117 height 10
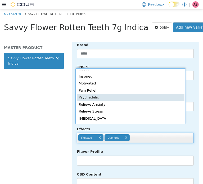
scroll to position [101, 0]
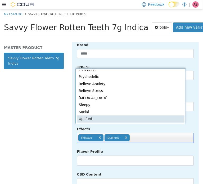
type input "**********"
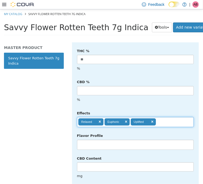
scroll to position [281, 0]
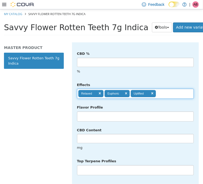
click at [102, 112] on li at bounding box center [135, 116] width 116 height 8
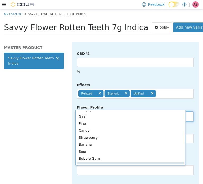
scroll to position [66, 0]
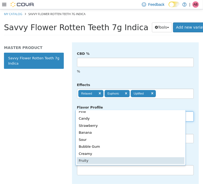
drag, startPoint x: 119, startPoint y: 158, endPoint x: 119, endPoint y: 156, distance: 2.7
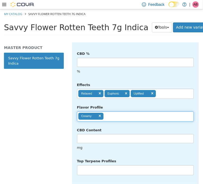
click at [119, 111] on ul "Creamy" at bounding box center [135, 116] width 117 height 10
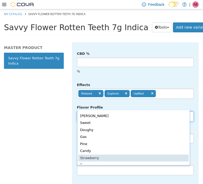
scroll to position [33, 0]
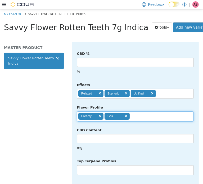
click at [148, 111] on ul "Creamy Gas" at bounding box center [135, 116] width 117 height 10
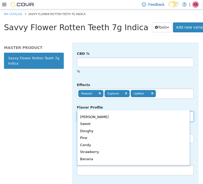
scroll to position [0, 0]
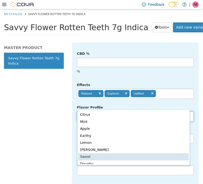
type input "**********"
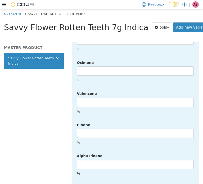
scroll to position [1343, 0]
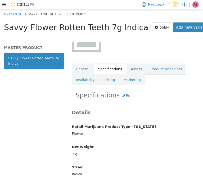
scroll to position [0, 0]
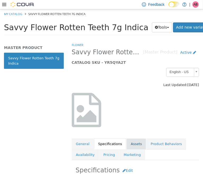
click at [130, 143] on link "Assets" at bounding box center [137, 143] width 20 height 11
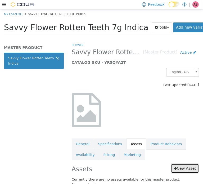
click at [178, 168] on link "New Asset" at bounding box center [185, 168] width 28 height 10
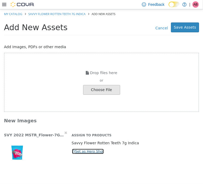
click at [88, 150] on button "Set as Hero Shot" at bounding box center [88, 151] width 33 height 6
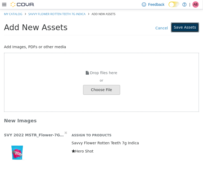
click at [183, 25] on button "Save Assets" at bounding box center [185, 27] width 28 height 10
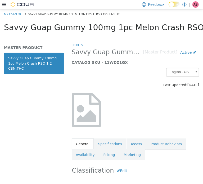
click at [92, 30] on span "Savvy Guap Gummy 100mg 1pc Melon Crash RSO 1:2 CBN:THC" at bounding box center [131, 27] width 254 height 9
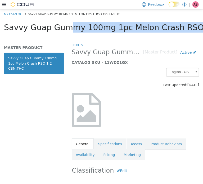
click at [92, 30] on span "Savvy Guap Gummy 100mg 1pc Melon Crash RSO 1:2 CBN:THC" at bounding box center [131, 27] width 254 height 9
copy div "Savvy Guap Gummy 100mg 1pc Melon Crash RSO 1:2 CBN:THC Tools Clone Print Labels"
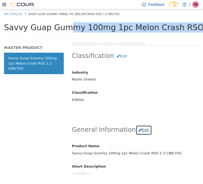
click at [141, 131] on button "Edit" at bounding box center [144, 130] width 16 height 10
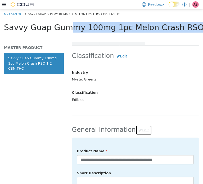
scroll to position [168, 0]
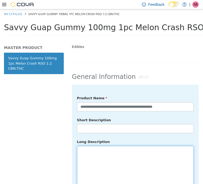
click at [113, 151] on textarea at bounding box center [135, 175] width 117 height 59
click at [117, 153] on textarea at bounding box center [135, 175] width 117 height 59
paste textarea "**********"
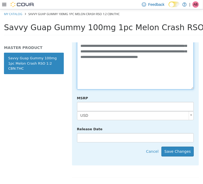
scroll to position [284, 0]
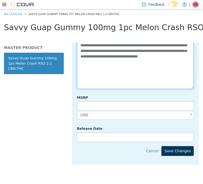
type textarea "**********"
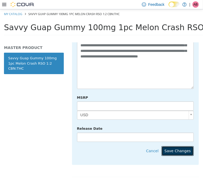
click at [181, 146] on button "Save Changes" at bounding box center [178, 151] width 32 height 10
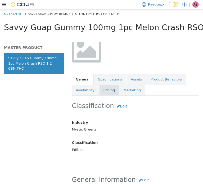
scroll to position [63, 0]
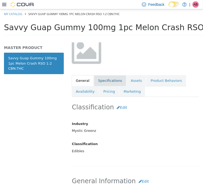
click at [103, 82] on link "Specifications" at bounding box center [110, 80] width 32 height 11
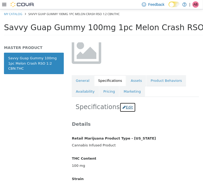
drag, startPoint x: 126, startPoint y: 108, endPoint x: 129, endPoint y: 112, distance: 5.5
click at [126, 109] on button "Edit" at bounding box center [128, 107] width 16 height 10
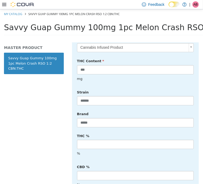
scroll to position [205, 0]
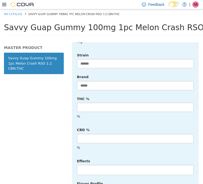
click at [94, 166] on li at bounding box center [135, 170] width 116 height 8
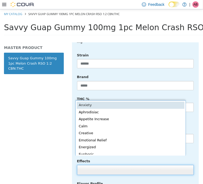
scroll to position [1, 0]
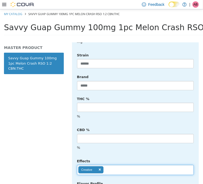
click at [126, 165] on ul "Creative" at bounding box center [135, 170] width 117 height 10
click at [143, 165] on ul "Creative Calm" at bounding box center [135, 170] width 117 height 10
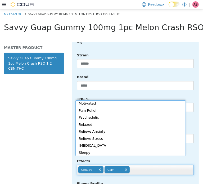
scroll to position [101, 0]
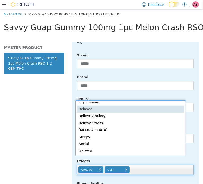
type input "**********"
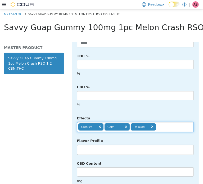
scroll to position [249, 0]
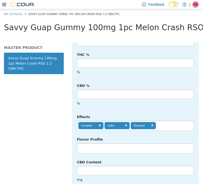
click at [102, 144] on li at bounding box center [135, 148] width 116 height 8
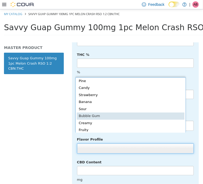
scroll to position [66, 0]
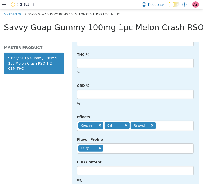
click at [132, 143] on ul "Fruity" at bounding box center [135, 148] width 117 height 10
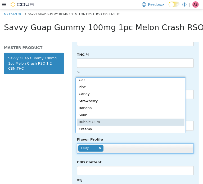
scroll to position [59, 0]
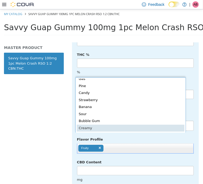
type input "**********"
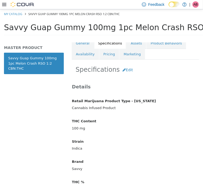
scroll to position [0, 0]
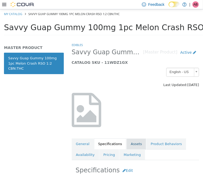
click at [128, 144] on link "Assets" at bounding box center [137, 143] width 20 height 11
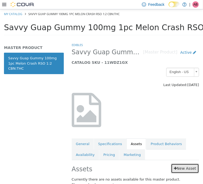
drag, startPoint x: 179, startPoint y: 165, endPoint x: 202, endPoint y: 163, distance: 23.4
click at [179, 165] on link "New Asset" at bounding box center [185, 168] width 28 height 10
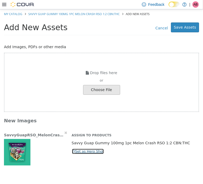
click at [82, 151] on button "Set as Hero Shot" at bounding box center [88, 151] width 33 height 6
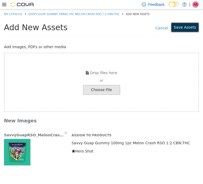
click at [183, 27] on button "Save Assets" at bounding box center [185, 27] width 28 height 10
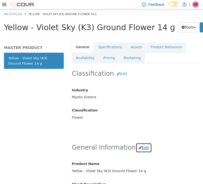
click at [140, 145] on button "Edit" at bounding box center [144, 148] width 16 height 10
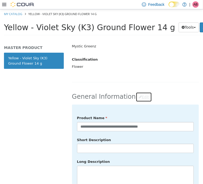
scroll to position [150, 0]
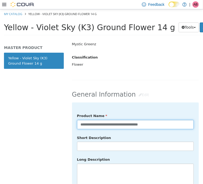
drag, startPoint x: 94, startPoint y: 122, endPoint x: 146, endPoint y: 119, distance: 52.0
click at [94, 122] on input "**********" at bounding box center [135, 124] width 117 height 9
click at [101, 120] on input "**********" at bounding box center [135, 124] width 117 height 9
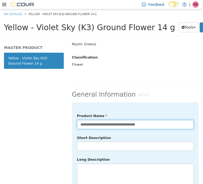
type input "**********"
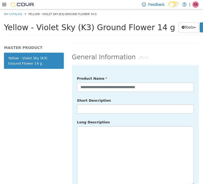
scroll to position [194, 0]
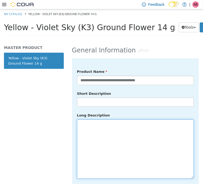
drag, startPoint x: 128, startPoint y: 135, endPoint x: 132, endPoint y: 131, distance: 4.9
click at [129, 134] on textarea at bounding box center [135, 148] width 117 height 59
click at [121, 122] on textarea at bounding box center [135, 148] width 117 height 59
paste textarea "**********"
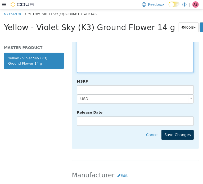
type textarea "**********"
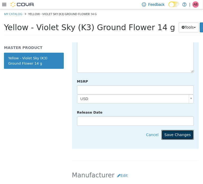
click at [176, 130] on button "Save Changes" at bounding box center [178, 135] width 32 height 10
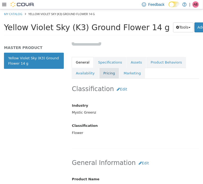
scroll to position [79, 0]
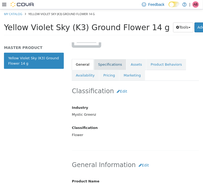
click at [107, 64] on link "Specifications" at bounding box center [110, 64] width 32 height 11
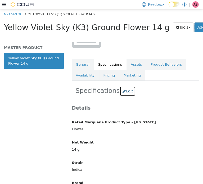
click at [126, 90] on button "Edit" at bounding box center [128, 91] width 16 height 10
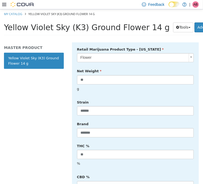
scroll to position [168, 0]
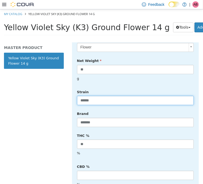
click at [96, 97] on input "******" at bounding box center [135, 100] width 117 height 9
click at [97, 96] on input "******" at bounding box center [135, 100] width 117 height 9
type input "******"
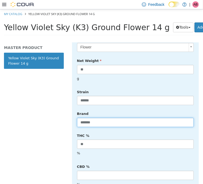
click at [96, 118] on input "*******" at bounding box center [135, 122] width 117 height 9
click at [95, 118] on input "*******" at bounding box center [135, 122] width 117 height 9
type input "******"
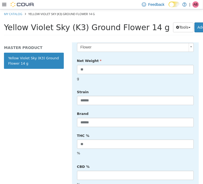
click at [191, 124] on div "Details Retail Marijuana Product Type - Illinois Flower ****** Net Weight ** g …" at bounding box center [135, 154] width 127 height 287
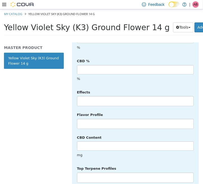
scroll to position [274, 0]
click at [103, 96] on li at bounding box center [135, 100] width 116 height 8
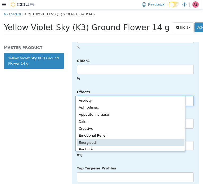
scroll to position [1, 0]
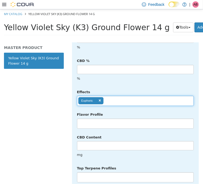
click at [118, 96] on ul "Euphoric" at bounding box center [135, 101] width 117 height 10
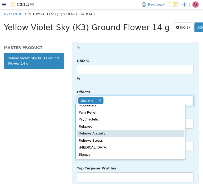
scroll to position [97, 0]
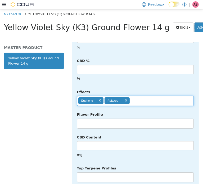
click at [141, 96] on ul "Euphoric Relaxed" at bounding box center [135, 101] width 117 height 10
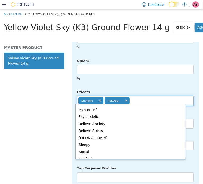
scroll to position [0, 0]
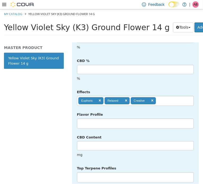
type input "**********"
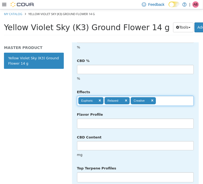
click at [99, 119] on li at bounding box center [135, 123] width 116 height 8
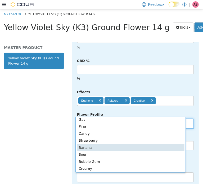
scroll to position [66, 0]
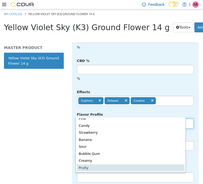
drag, startPoint x: 103, startPoint y: 170, endPoint x: 105, endPoint y: 155, distance: 15.4
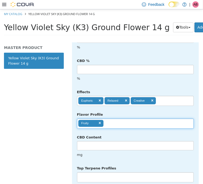
click at [116, 118] on ul "Fruity" at bounding box center [135, 123] width 117 height 10
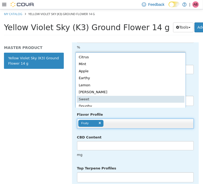
scroll to position [1, 0]
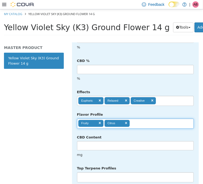
click at [144, 118] on ul "Fruity Citrus" at bounding box center [135, 123] width 117 height 10
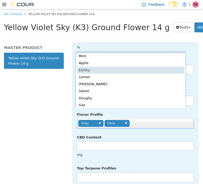
type input "**********"
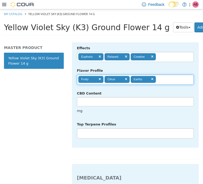
scroll to position [318, 0]
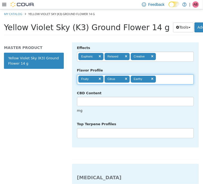
click at [96, 129] on li at bounding box center [135, 133] width 116 height 8
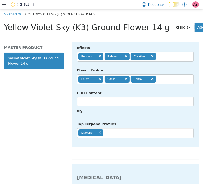
click at [117, 128] on ul "Myrcene" at bounding box center [135, 133] width 117 height 10
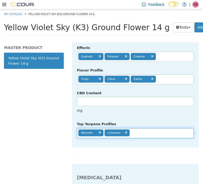
click at [140, 128] on ul "Myrcene Limonene" at bounding box center [135, 133] width 117 height 10
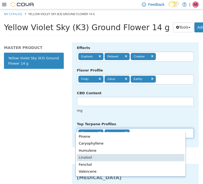
type input "**********"
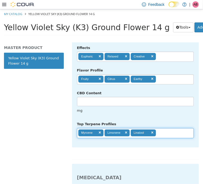
drag, startPoint x: 161, startPoint y: 137, endPoint x: 170, endPoint y: 131, distance: 10.1
click at [161, 137] on div "**********" at bounding box center [135, 9] width 127 height 299
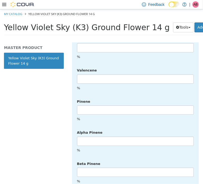
scroll to position [1347, 0]
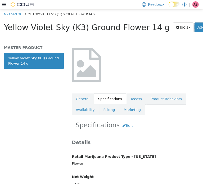
scroll to position [6, 0]
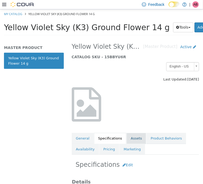
click at [131, 136] on link "Assets" at bounding box center [137, 138] width 20 height 11
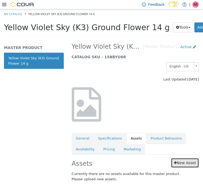
click at [180, 165] on link "New Asset" at bounding box center [185, 163] width 28 height 10
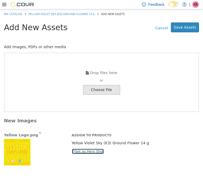
drag, startPoint x: 80, startPoint y: 152, endPoint x: 83, endPoint y: 150, distance: 3.7
click at [80, 152] on button "Set as Hero Shot" at bounding box center [88, 151] width 33 height 6
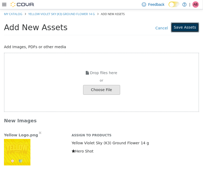
click at [185, 28] on button "Save Assets" at bounding box center [185, 27] width 28 height 10
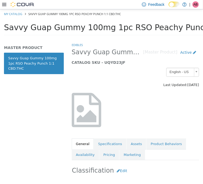
click at [86, 25] on span "Savvy Guap Gummy 100mg 1pc RSO Peachy Punch 1:1 CBD:THC" at bounding box center [134, 27] width 260 height 9
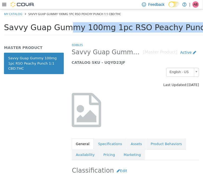
click at [86, 25] on span "Savvy Guap Gummy 100mg 1pc RSO Peachy Punch 1:1 CBD:THC" at bounding box center [134, 27] width 260 height 9
copy div "Savvy Guap Gummy 100mg 1pc RSO Peachy Punch 1:1 CBD:THC Tools Clone Print Labels"
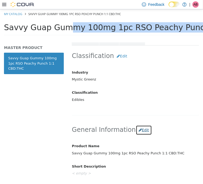
click at [137, 128] on button "Edit" at bounding box center [144, 130] width 16 height 10
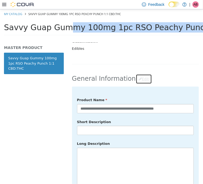
scroll to position [168, 0]
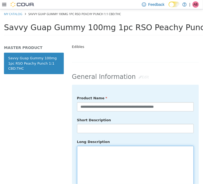
click at [104, 154] on textarea at bounding box center [135, 175] width 117 height 59
click at [109, 147] on textarea at bounding box center [135, 175] width 117 height 59
paste textarea "**********"
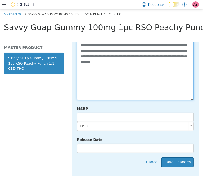
scroll to position [274, 0]
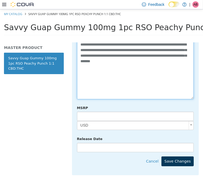
type textarea "**********"
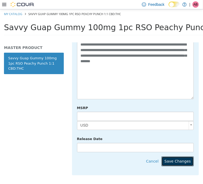
click at [178, 156] on button "Save Changes" at bounding box center [178, 161] width 32 height 10
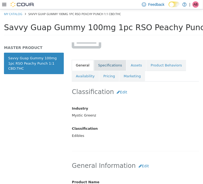
scroll to position [53, 0]
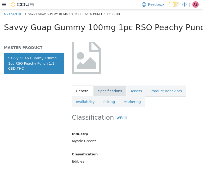
click at [108, 90] on link "Specifications" at bounding box center [110, 90] width 32 height 11
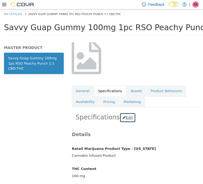
click at [124, 115] on button "Edit" at bounding box center [128, 118] width 16 height 10
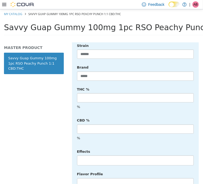
scroll to position [229, 0]
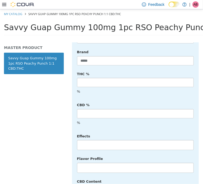
click at [97, 141] on li at bounding box center [135, 145] width 116 height 8
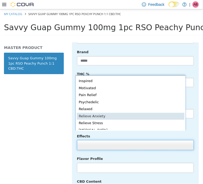
scroll to position [98, 0]
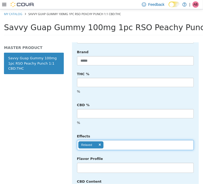
click at [122, 140] on ul "Relaxed" at bounding box center [135, 145] width 117 height 10
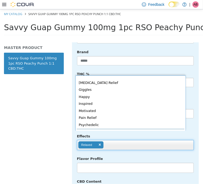
scroll to position [107, 0]
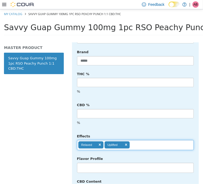
click at [136, 141] on input "text" at bounding box center [134, 145] width 9 height 8
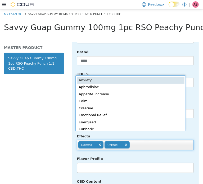
scroll to position [1, 0]
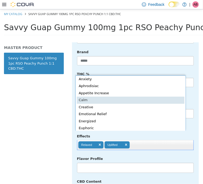
type input "**********"
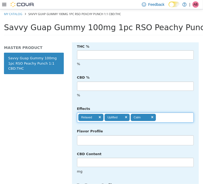
scroll to position [265, 0]
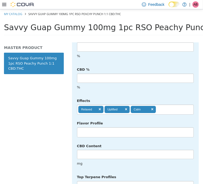
click at [96, 128] on li at bounding box center [135, 132] width 116 height 8
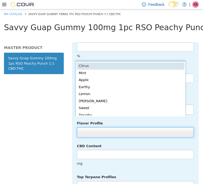
scroll to position [1, 0]
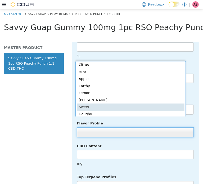
drag, startPoint x: 103, startPoint y: 107, endPoint x: 113, endPoint y: 112, distance: 11.5
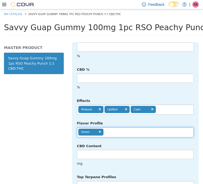
click at [119, 127] on ul "Sweet" at bounding box center [135, 132] width 117 height 10
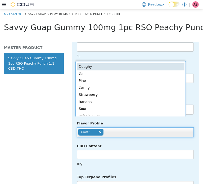
scroll to position [45, 0]
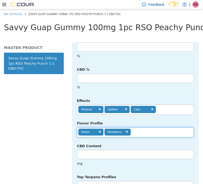
click at [142, 127] on ul "Sweet Strawberry" at bounding box center [135, 132] width 117 height 10
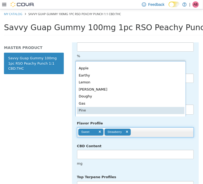
scroll to position [52, 0]
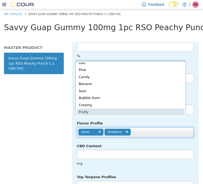
type input "**********"
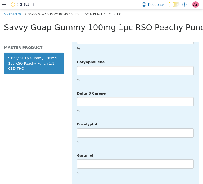
scroll to position [1347, 0]
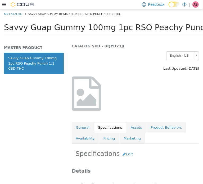
scroll to position [0, 0]
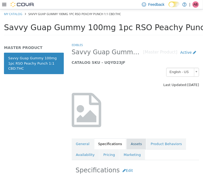
click at [135, 142] on link "Assets" at bounding box center [137, 143] width 20 height 11
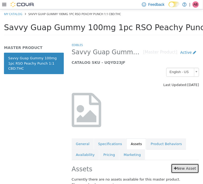
click at [180, 165] on link "New Asset" at bounding box center [185, 168] width 28 height 10
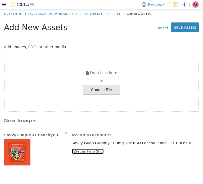
click at [84, 151] on button "Set as Hero Shot" at bounding box center [88, 151] width 33 height 6
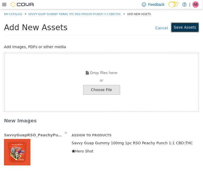
click at [183, 26] on button "Save Assets" at bounding box center [185, 27] width 28 height 10
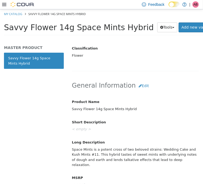
scroll to position [194, 0]
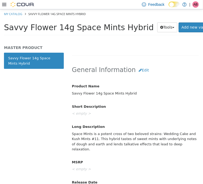
click at [100, 139] on div "Space Mints is a potent cross of two beloved strains: Wedding Cake and Kush Min…" at bounding box center [135, 141] width 135 height 24
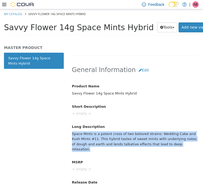
click at [100, 139] on div "Space Mints is a potent cross of two beloved strains: Wedding Cake and Kush Min…" at bounding box center [135, 141] width 135 height 24
copy div "Space Mints is a potent cross of two beloved strains: Wedding Cake and Kush Min…"
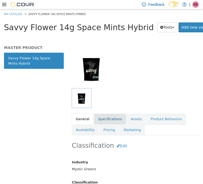
scroll to position [44, 0]
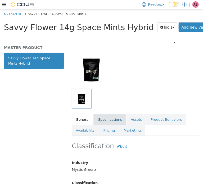
click at [101, 118] on link "Specifications" at bounding box center [110, 119] width 32 height 11
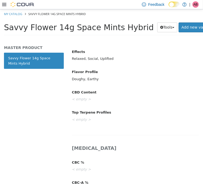
scroll to position [291, 0]
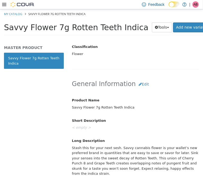
scroll to position [203, 0]
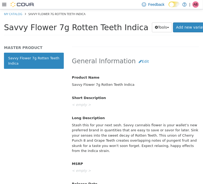
click at [105, 134] on div "Stash this for your next sesh. Savvy cannabis flower is your wallet’s new prefe…" at bounding box center [135, 138] width 135 height 35
click at [106, 134] on div "Stash this for your next sesh. Savvy cannabis flower is your wallet’s new prefe…" at bounding box center [135, 138] width 135 height 35
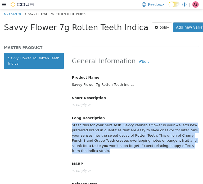
click at [106, 134] on div "Stash this for your next sesh. Savvy cannabis flower is your wallet’s new prefe…" at bounding box center [135, 138] width 135 height 35
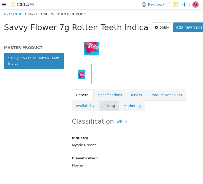
scroll to position [53, 0]
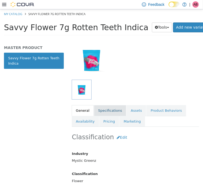
click at [103, 111] on link "Specifications" at bounding box center [110, 110] width 32 height 11
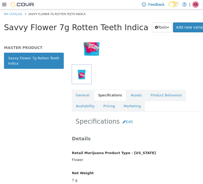
scroll to position [37, 0]
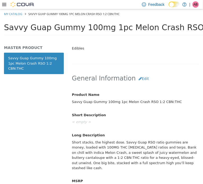
scroll to position [212, 0]
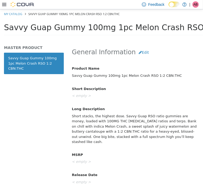
click at [113, 129] on div "Short stacks, the highest dose. Savvy Guap RSO ratio gummies are money, loaded …" at bounding box center [135, 129] width 135 height 35
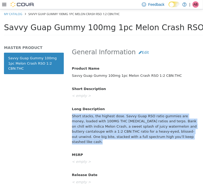
click at [113, 129] on div "Short stacks, the highest dose. Savvy Guap RSO ratio gummies are money, loaded …" at bounding box center [135, 129] width 135 height 35
copy div "Short stacks, the highest dose. Savvy Guap RSO ratio gummies are money, loaded …"
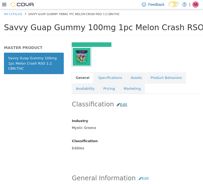
scroll to position [53, 0]
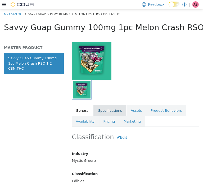
click at [109, 108] on link "Specifications" at bounding box center [110, 110] width 32 height 11
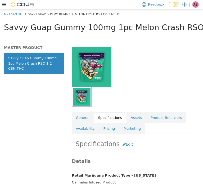
scroll to position [46, 0]
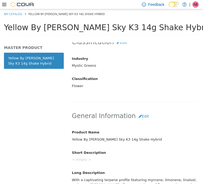
scroll to position [187, 0]
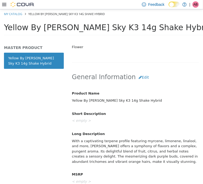
click at [112, 146] on div "With a captivating terpene profile featuring myrcene, limonene, linalool, and m…" at bounding box center [135, 151] width 135 height 30
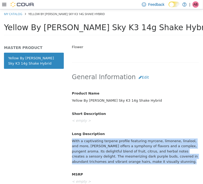
click at [112, 146] on div "With a captivating terpene profile featuring myrcene, limonene, linalool, and m…" at bounding box center [135, 151] width 135 height 30
copy div "With a captivating terpene profile featuring myrcene, limonene, linalool, and m…"
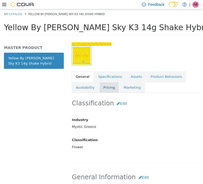
scroll to position [81, 0]
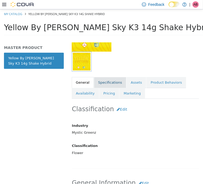
click at [105, 82] on link "Specifications" at bounding box center [110, 82] width 32 height 11
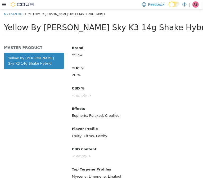
scroll to position [240, 0]
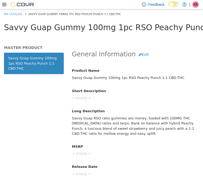
scroll to position [212, 0]
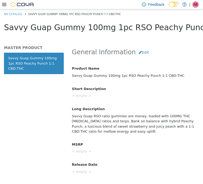
click at [101, 128] on div "Savvy Guap RSO ratio gummies are money, loaded with 100MG THC [MEDICAL_DATA] ra…" at bounding box center [135, 124] width 135 height 24
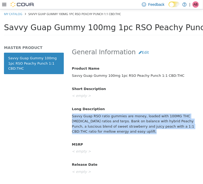
click at [101, 128] on div "Savvy Guap RSO ratio gummies are money, loaded with 100MG THC [MEDICAL_DATA] ra…" at bounding box center [135, 124] width 135 height 24
copy div "Savvy Guap RSO ratio gummies are money, loaded with 100MG THC [MEDICAL_DATA] ra…"
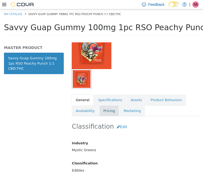
scroll to position [62, 0]
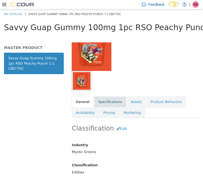
click at [103, 104] on link "Specifications" at bounding box center [110, 101] width 32 height 11
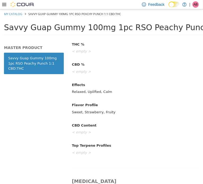
scroll to position [274, 0]
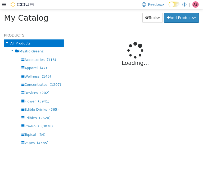
select select "**********"
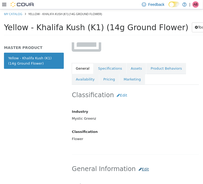
scroll to position [106, 0]
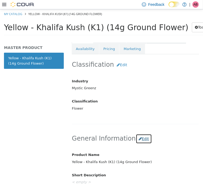
click at [139, 139] on button "Edit" at bounding box center [144, 139] width 16 height 10
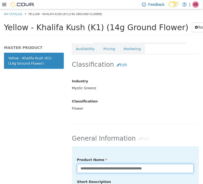
click at [94, 168] on input "**********" at bounding box center [135, 168] width 117 height 9
click at [105, 167] on input "**********" at bounding box center [135, 168] width 117 height 9
type input "**********"
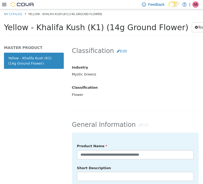
scroll to position [159, 0]
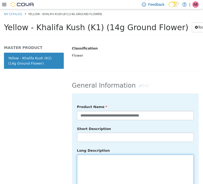
click at [116, 162] on textarea at bounding box center [135, 183] width 117 height 59
click at [107, 156] on textarea at bounding box center [135, 183] width 117 height 59
paste textarea "**********"
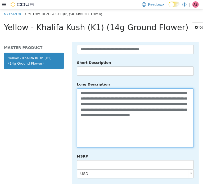
scroll to position [266, 0]
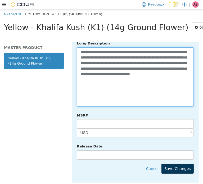
type textarea "**********"
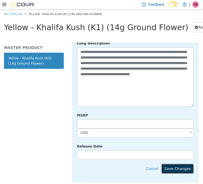
click at [182, 164] on button "Save Changes" at bounding box center [178, 169] width 32 height 10
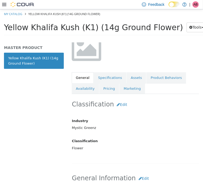
scroll to position [54, 0]
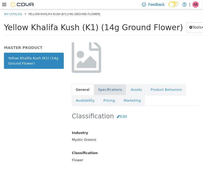
click at [110, 91] on link "Specifications" at bounding box center [110, 89] width 32 height 11
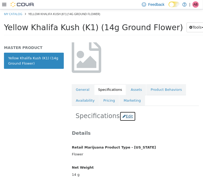
click at [123, 115] on button "Edit" at bounding box center [128, 116] width 16 height 10
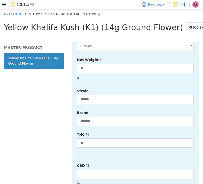
scroll to position [169, 0]
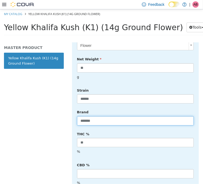
click at [106, 116] on input "*******" at bounding box center [135, 120] width 117 height 9
type input "******"
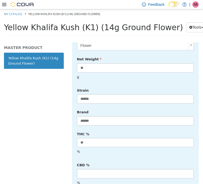
click at [193, 130] on div "THC % ** %" at bounding box center [135, 143] width 125 height 27
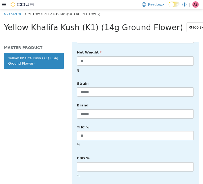
scroll to position [222, 0]
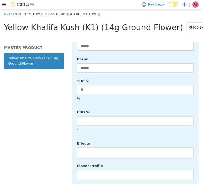
click at [93, 148] on li at bounding box center [135, 152] width 116 height 8
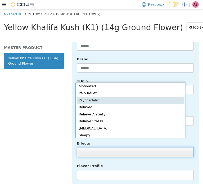
scroll to position [115, 0]
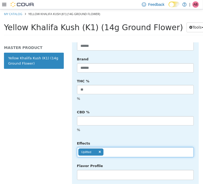
click at [118, 147] on ul "Uplifted" at bounding box center [135, 152] width 117 height 10
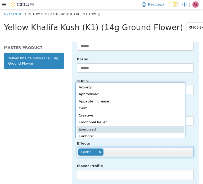
scroll to position [1, 0]
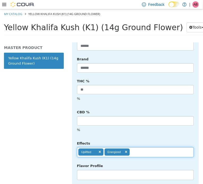
click at [137, 148] on input "text" at bounding box center [134, 152] width 9 height 8
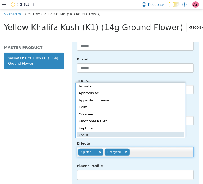
type input "**********"
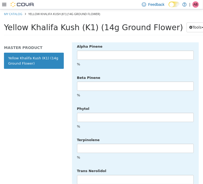
scroll to position [1347, 0]
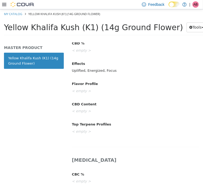
scroll to position [0, 0]
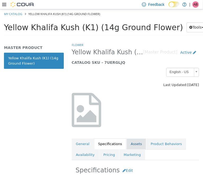
drag, startPoint x: 130, startPoint y: 142, endPoint x: 132, endPoint y: 140, distance: 2.9
click at [130, 141] on link "Assets" at bounding box center [137, 143] width 20 height 11
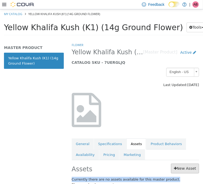
click at [179, 172] on div "Assets New Asset Currently there are no assets available for this master produc…" at bounding box center [135, 175] width 135 height 24
click at [180, 172] on link "New Asset" at bounding box center [185, 168] width 28 height 10
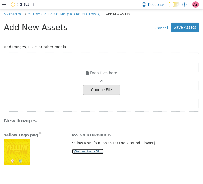
click at [91, 152] on button "Set as Hero Shot" at bounding box center [88, 151] width 33 height 6
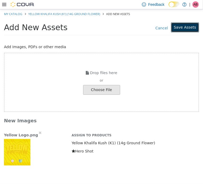
click at [186, 26] on button "Save Assets" at bounding box center [185, 27] width 28 height 10
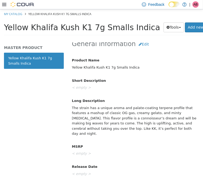
scroll to position [221, 0]
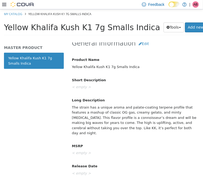
click at [103, 113] on div "The strain has a unique aroma and palate-coating terpene profile that features …" at bounding box center [135, 120] width 135 height 35
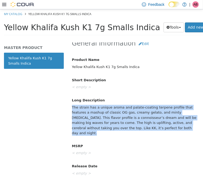
click at [103, 113] on div "The strain has a unique aroma and palate-coating terpene profile that features …" at bounding box center [135, 120] width 135 height 35
copy div "The strain has a unique aroma and palate-coating terpene profile that features …"
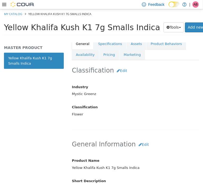
scroll to position [115, 0]
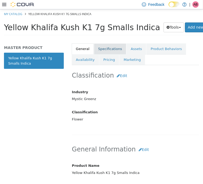
click at [110, 44] on link "Specifications" at bounding box center [110, 48] width 32 height 11
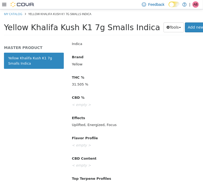
scroll to position [256, 0]
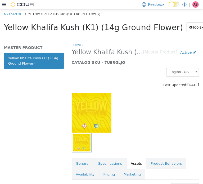
click at [161, 112] on div at bounding box center [135, 113] width 135 height 40
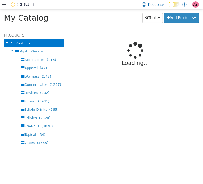
select select "**********"
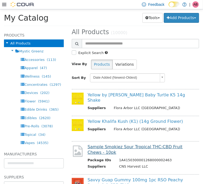
scroll to position [17, 0]
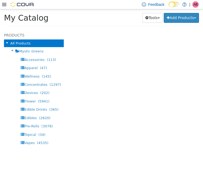
select select "**********"
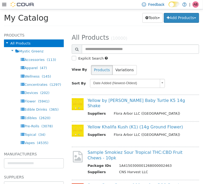
click at [106, 15] on div "Tools Merge Products Map Private Products Bulk Product Editor Export Add Produc…" at bounding box center [145, 18] width 109 height 10
click at [106, 20] on div "Tools Merge Products Map Private Products Bulk Product Editor Export Add Produc…" at bounding box center [145, 18] width 109 height 10
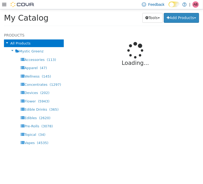
select select "**********"
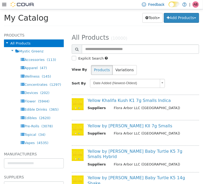
click at [105, 15] on div "Tools Merge Products Map Private Products Bulk Product Editor Export Add Produc…" at bounding box center [145, 18] width 109 height 10
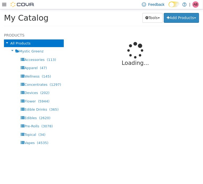
select select "**********"
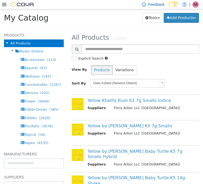
click at [104, 18] on div "Tools Merge Products Map Private Products Bulk Product Editor Export Add Produc…" at bounding box center [145, 18] width 109 height 10
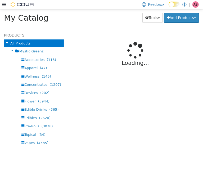
select select "**********"
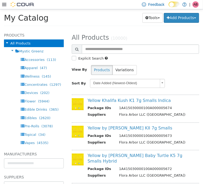
click at [104, 21] on div "Tools Merge Products Map Private Products Bulk Product Editor Export Add Produc…" at bounding box center [145, 18] width 109 height 10
click at [141, 37] on h2 "All Products (10000)" at bounding box center [135, 37] width 135 height 8
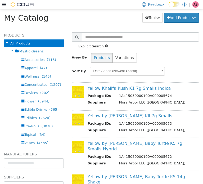
scroll to position [9, 0]
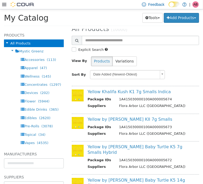
click at [87, 15] on div "Tools Merge Products Map Private Products Bulk Product Editor Export Add Produc…" at bounding box center [143, 17] width 112 height 10
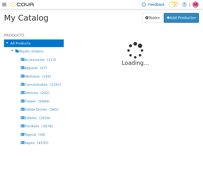
select select "**********"
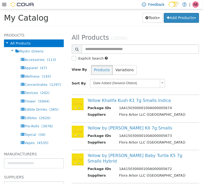
click at [91, 19] on div "Tools Merge Products Map Private Products Bulk Product Editor Export Add Produc…" at bounding box center [145, 18] width 109 height 10
click at [99, 24] on div "My Catalog Tools Merge Products Map Private Products Bulk Product Editor Export…" at bounding box center [101, 18] width 195 height 13
click at [91, 17] on div "Tools Merge Products Map Private Products Bulk Product Editor Export Add Produc…" at bounding box center [145, 18] width 109 height 10
click at [100, 16] on div "Tools Merge Products Map Private Products Bulk Product Editor Export Add Produc…" at bounding box center [145, 18] width 109 height 10
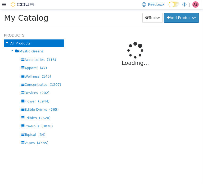
select select "**********"
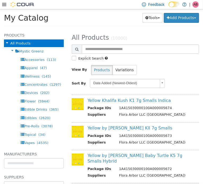
click at [110, 21] on div "Tools Merge Products Map Private Products Bulk Product Editor Export Add Produc…" at bounding box center [145, 18] width 109 height 10
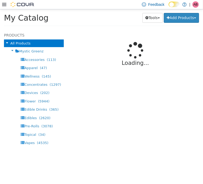
select select "**********"
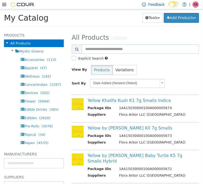
click at [197, 5] on span "AB" at bounding box center [196, 4] width 4 height 6
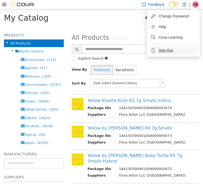
click at [172, 51] on span "Sign Out" at bounding box center [166, 50] width 14 height 5
